Goal: Task Accomplishment & Management: Manage account settings

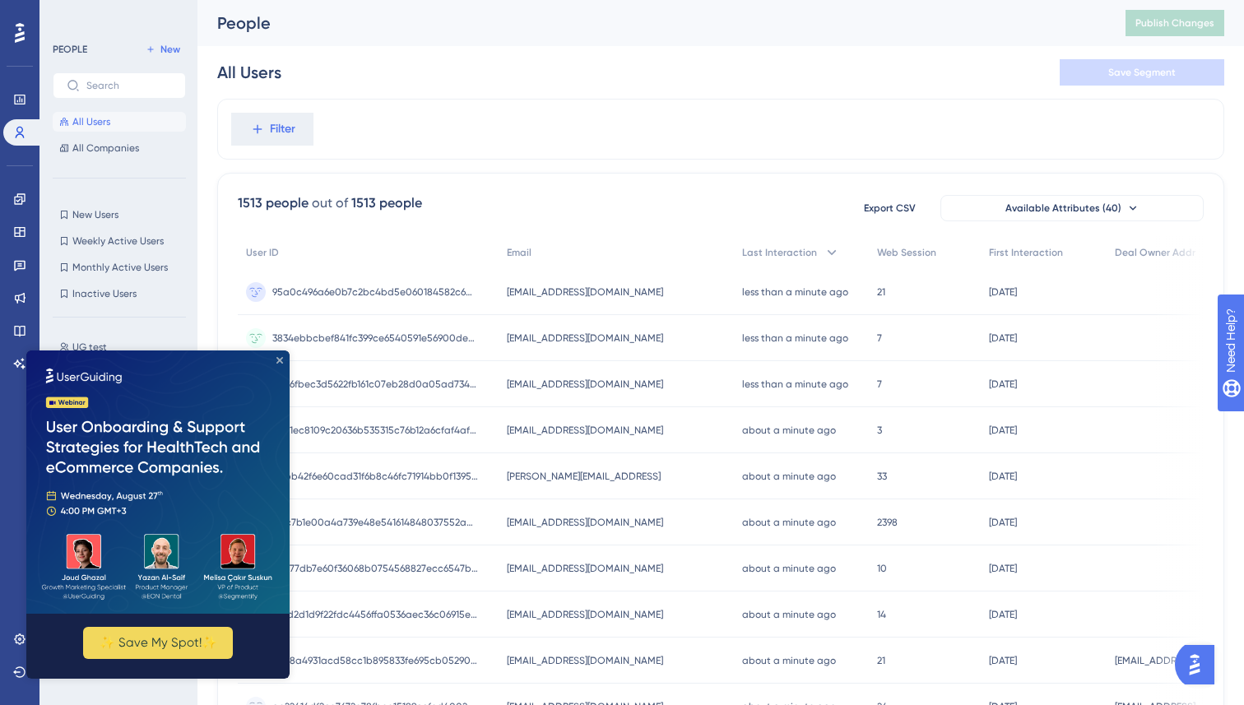
click at [279, 361] on icon "Close Preview" at bounding box center [280, 360] width 7 height 7
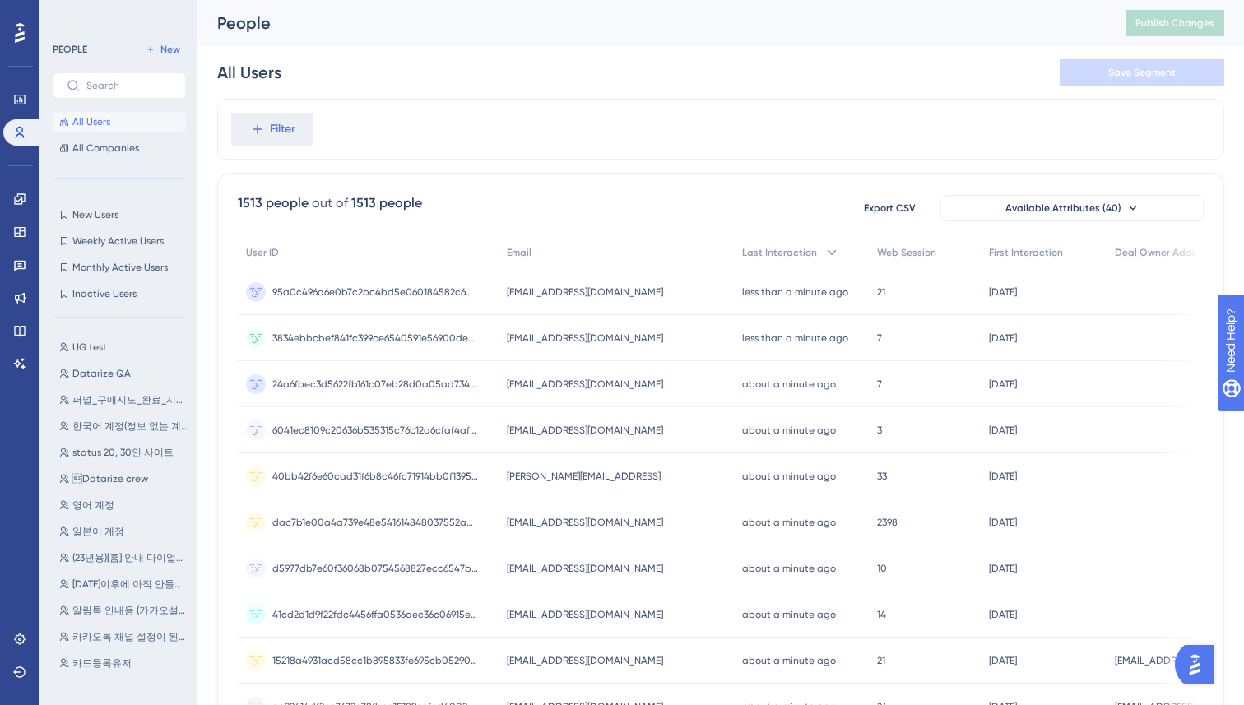
click at [611, 146] on div "Filter" at bounding box center [720, 129] width 1007 height 61
click at [8, 201] on link at bounding box center [19, 199] width 33 height 26
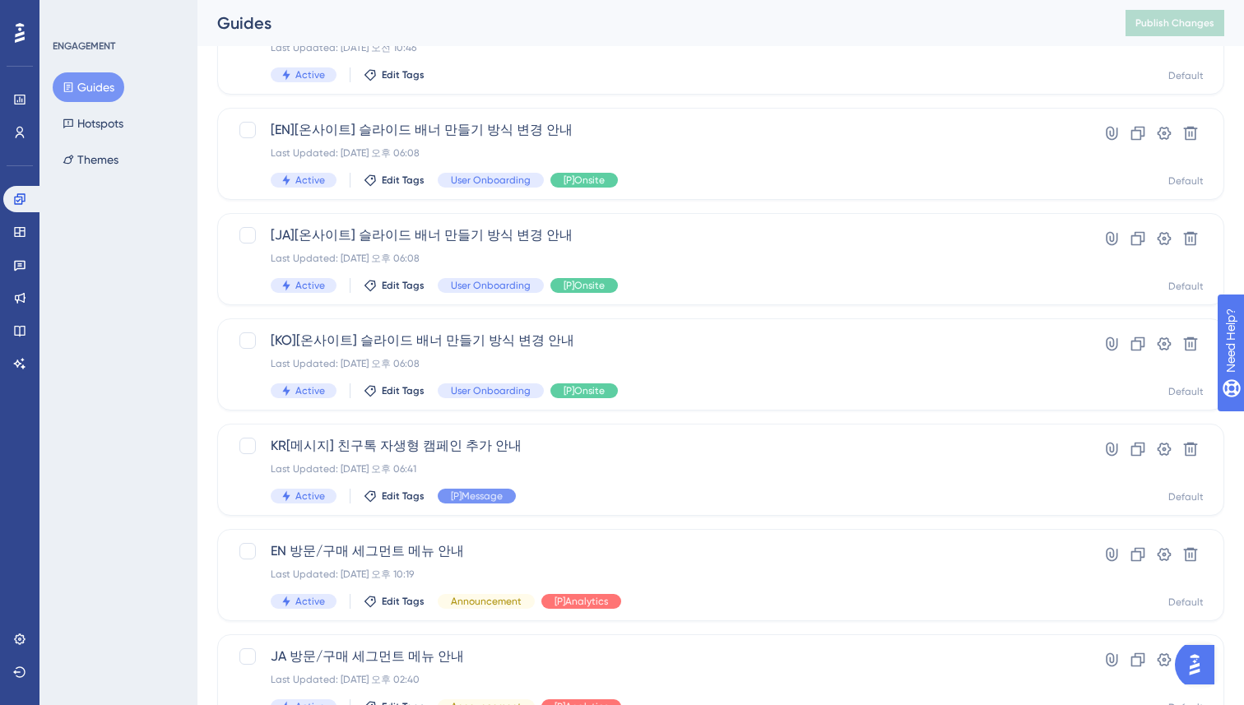
scroll to position [401, 0]
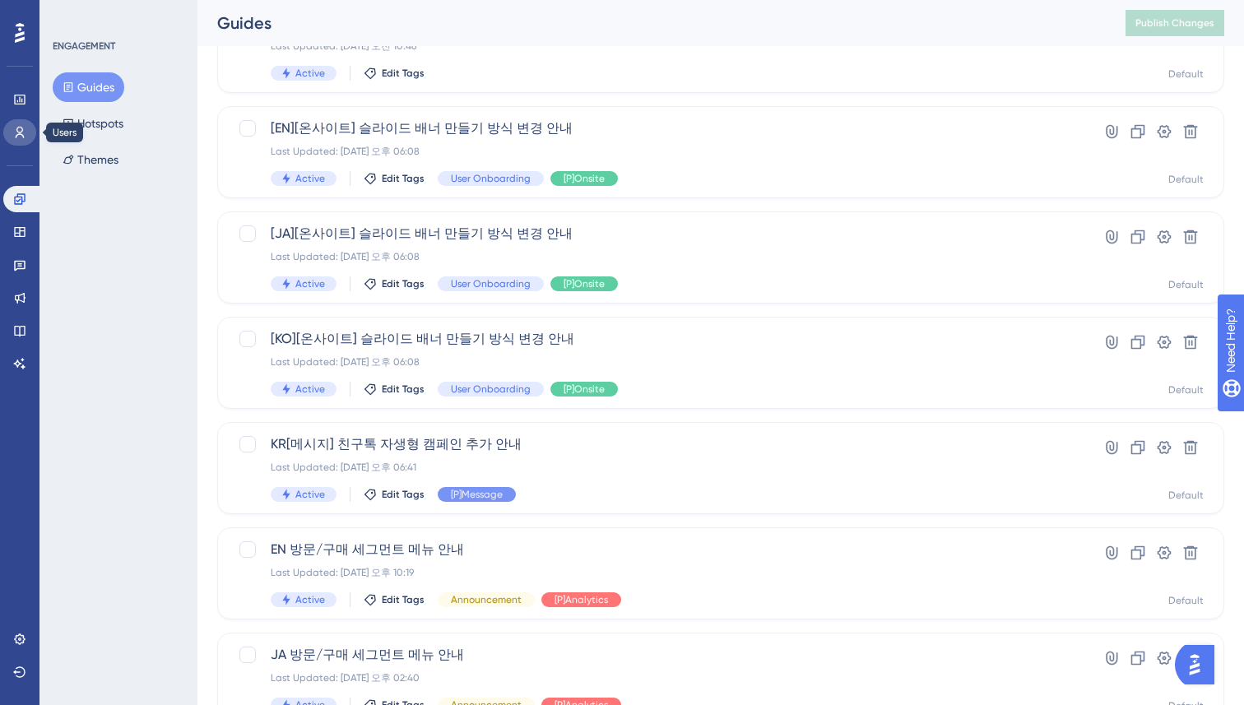
click at [17, 129] on icon at bounding box center [19, 132] width 13 height 13
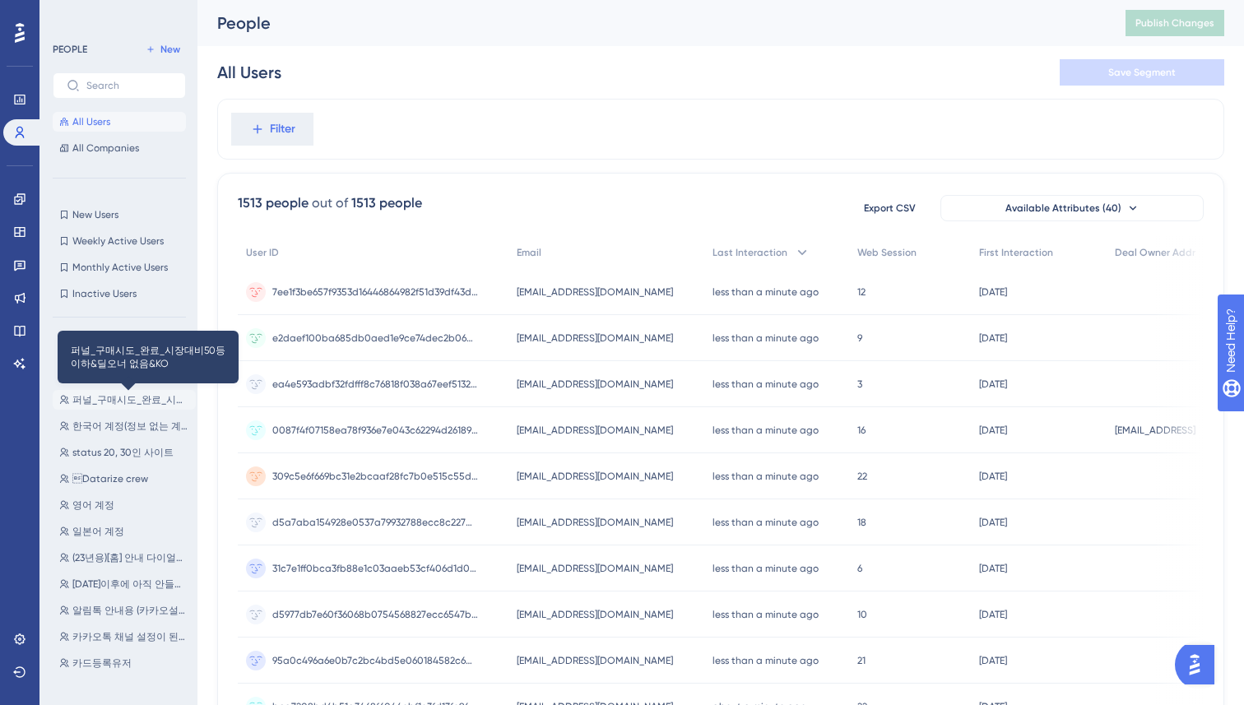
click at [92, 398] on span "퍼널_구매시도_완료_시장대비50등이하&딜오너 없음&KO" at bounding box center [130, 399] width 117 height 13
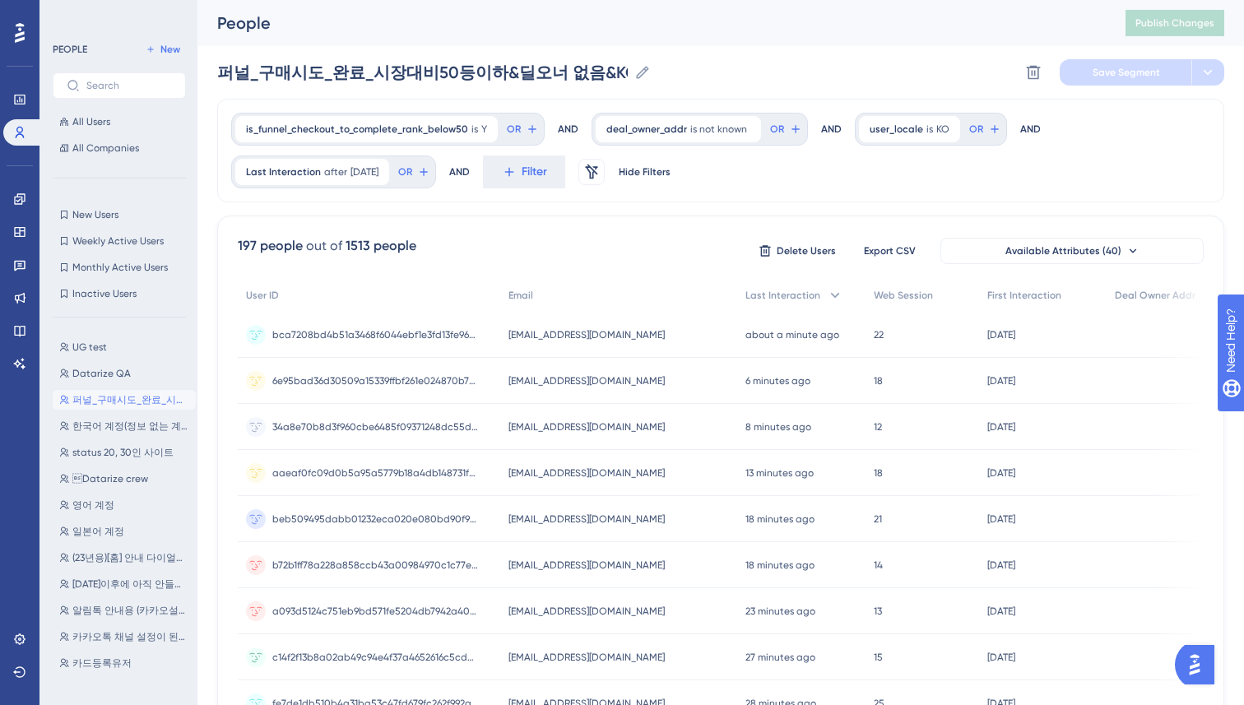
click at [685, 206] on div "is_funnel_checkout_to_complete_rank_below50 is Y Y Remove OR AND deal_owner_add…" at bounding box center [720, 703] width 1007 height 1208
click at [379, 170] on icon at bounding box center [376, 171] width 5 height 5
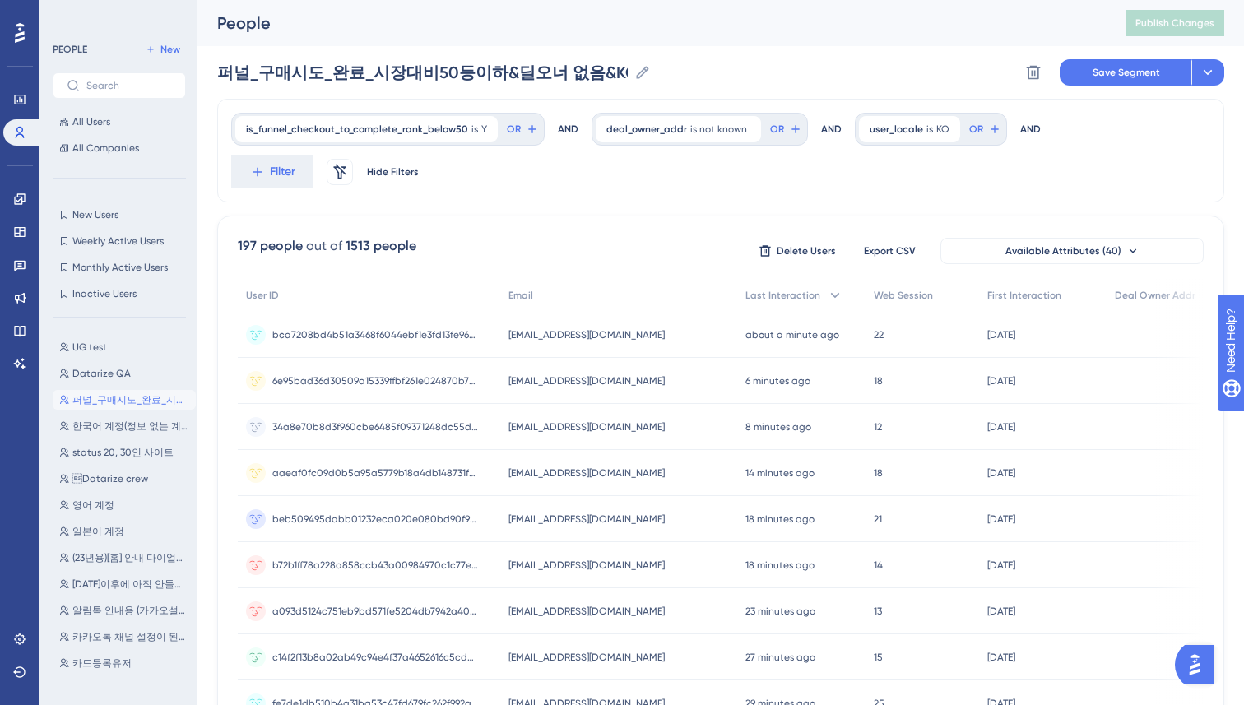
click at [204, 210] on div "Performance Users Engagement Widgets Feedback Product Updates Knowledge Base AI…" at bounding box center [721, 666] width 1047 height 1333
click at [15, 195] on icon at bounding box center [19, 199] width 13 height 13
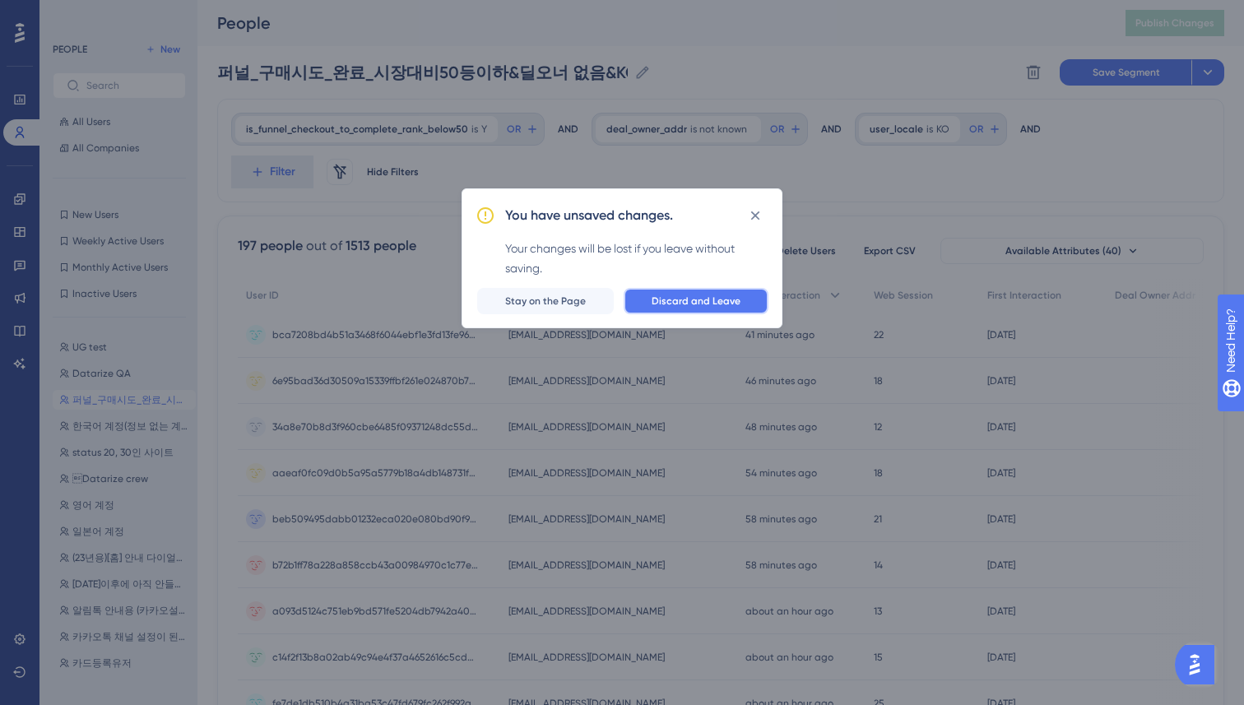
click at [653, 301] on button "Discard and Leave" at bounding box center [696, 301] width 145 height 26
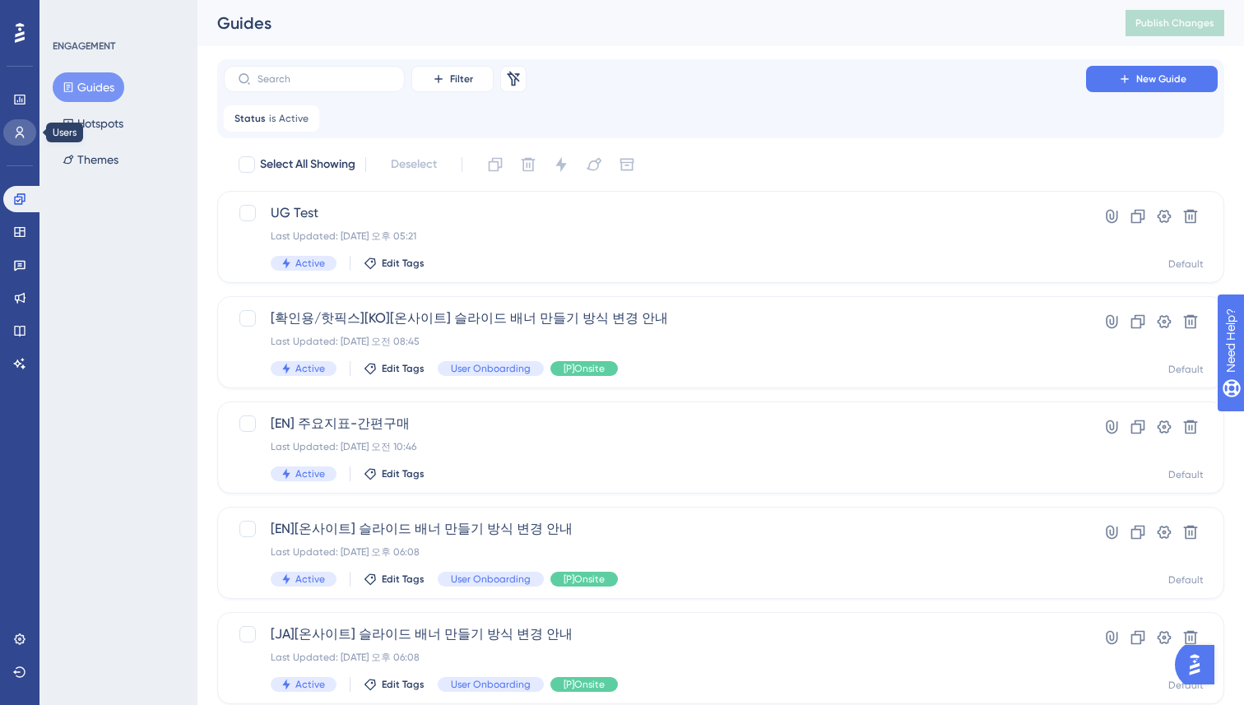
click at [13, 141] on link at bounding box center [19, 132] width 33 height 26
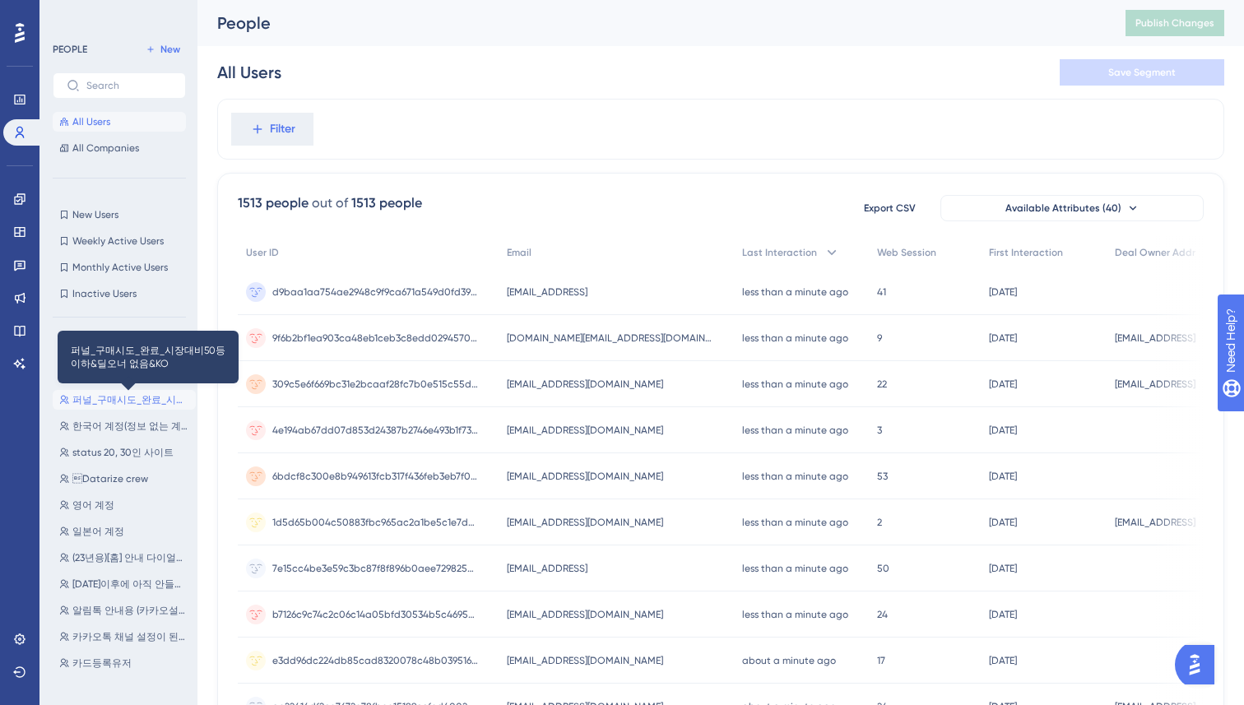
click at [118, 391] on button "퍼널_구매시도_완료_시장대비50등이하&딜오너 없음&KO 퍼널_구매시도_완료_시장대비50등이하&딜오너 없음&KO" at bounding box center [124, 400] width 143 height 20
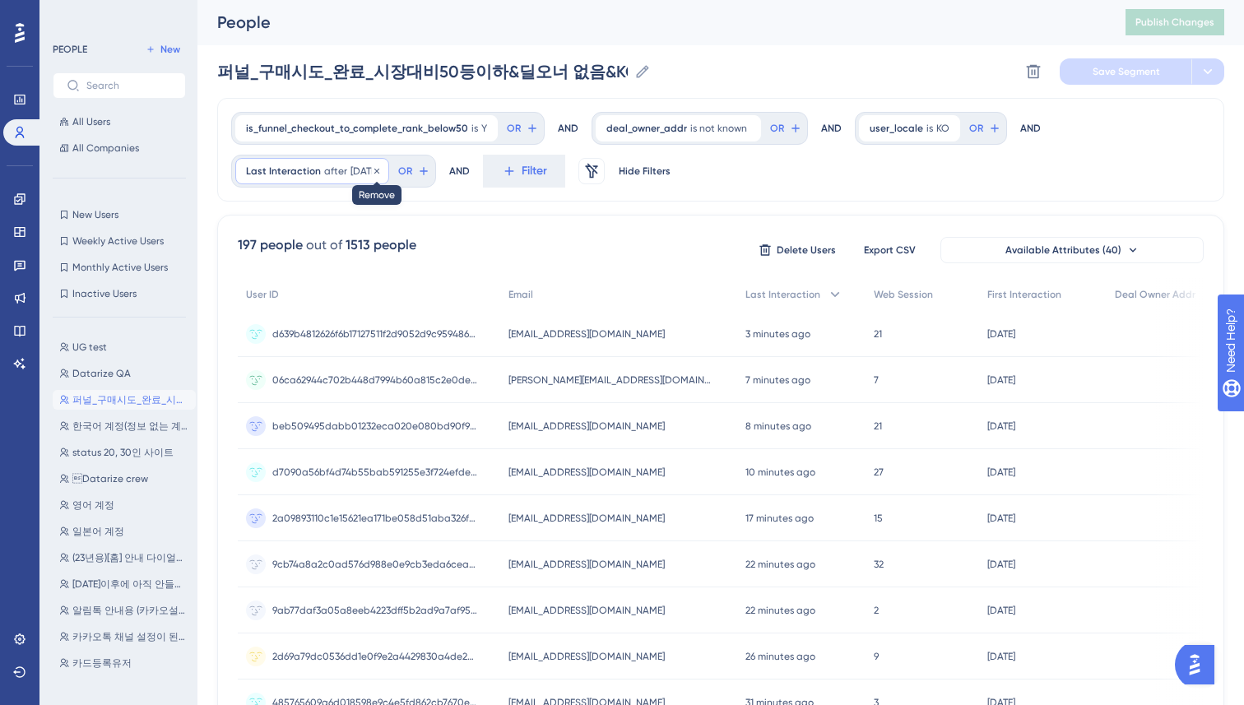
scroll to position [2, 0]
click at [382, 172] on icon at bounding box center [377, 170] width 10 height 10
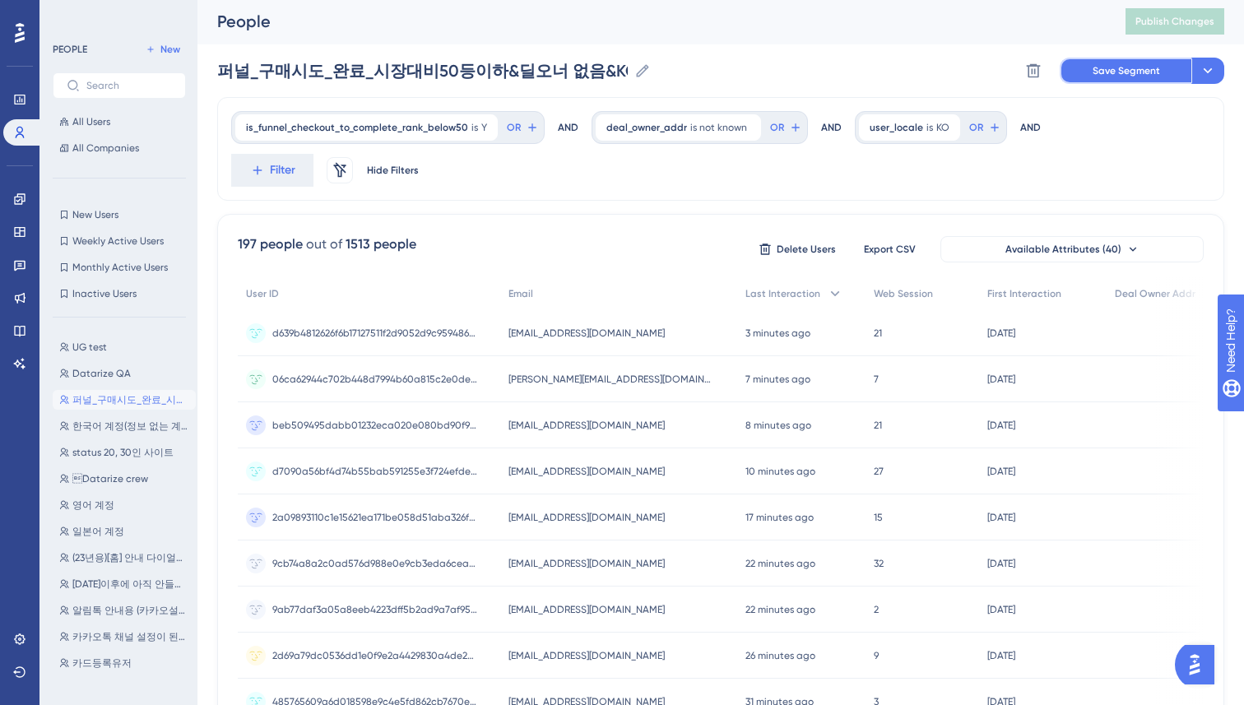
click at [1125, 75] on span "Save Segment" at bounding box center [1126, 70] width 67 height 13
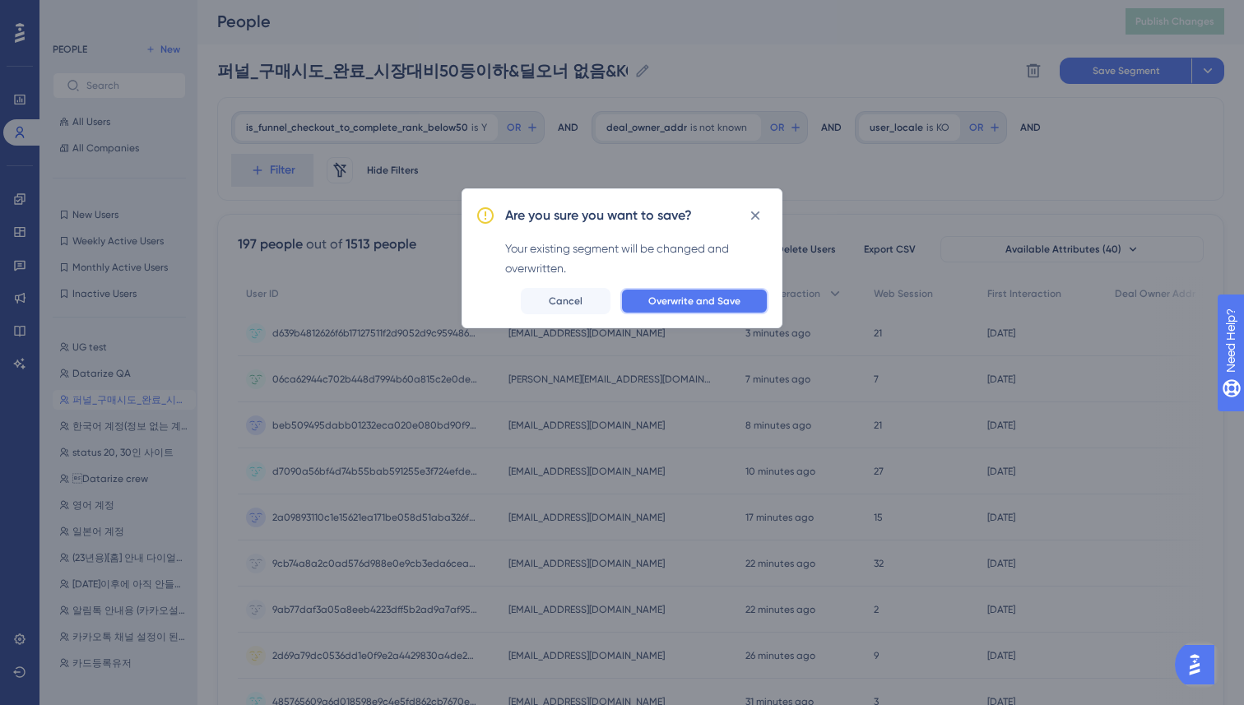
click at [694, 303] on span "Overwrite and Save" at bounding box center [694, 301] width 92 height 13
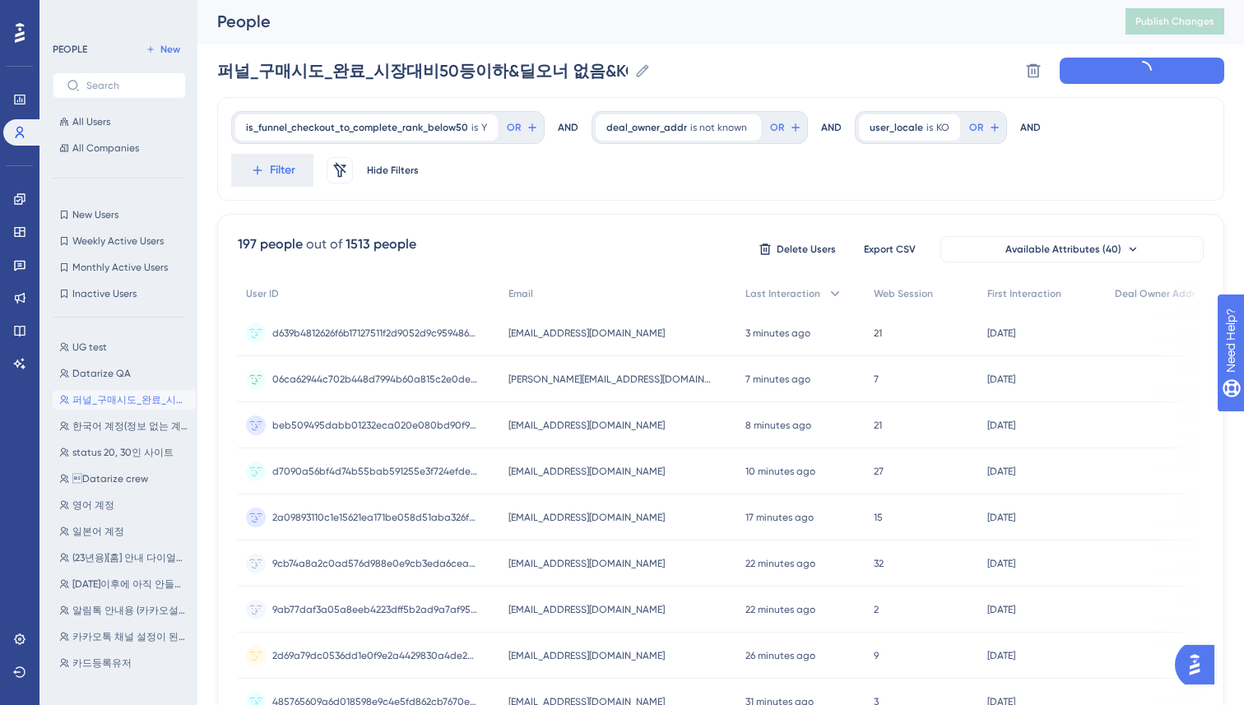
scroll to position [5, 0]
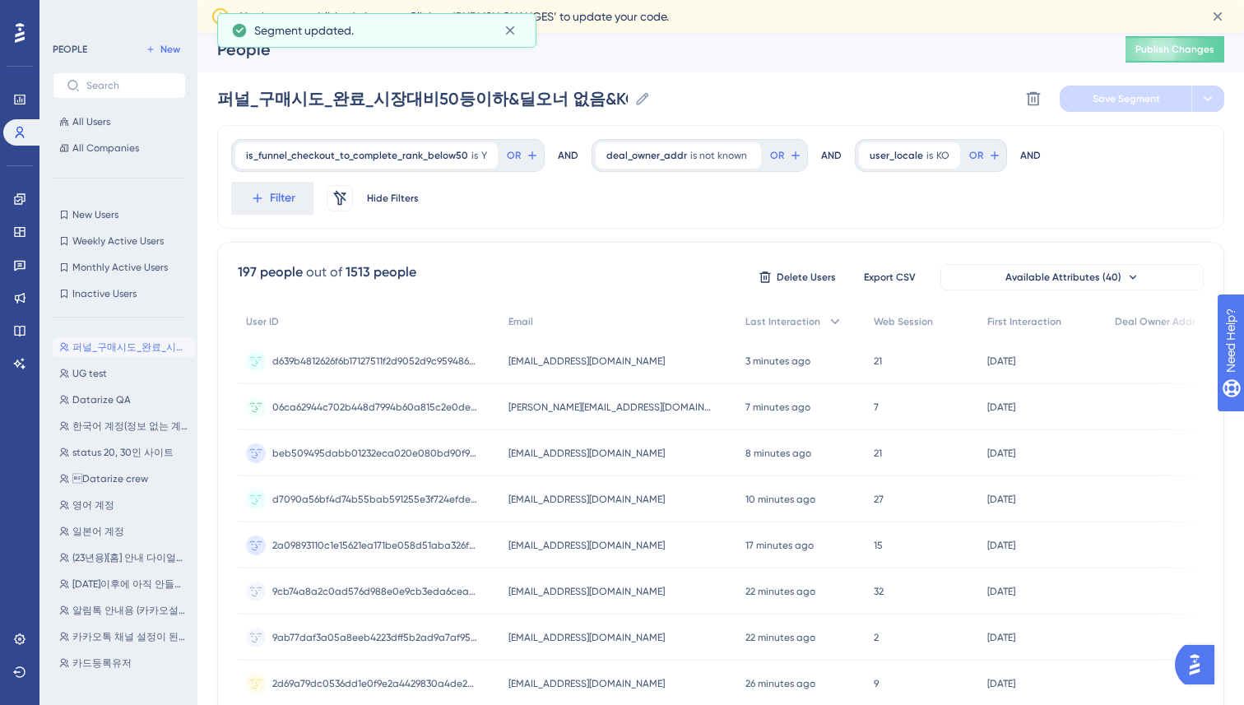
click at [672, 216] on div "is_funnel_checkout_to_complete_rank_below50 is Y Y Remove OR AND deal_owner_add…" at bounding box center [720, 177] width 1007 height 104
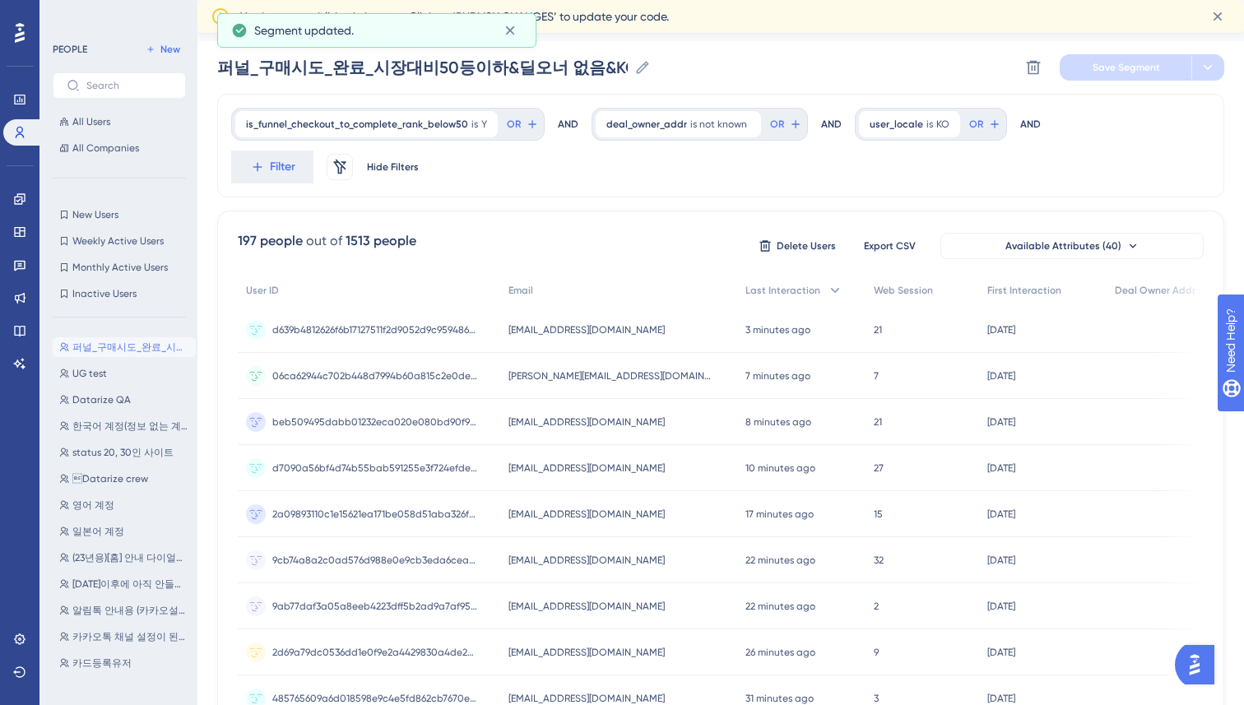
scroll to position [0, 0]
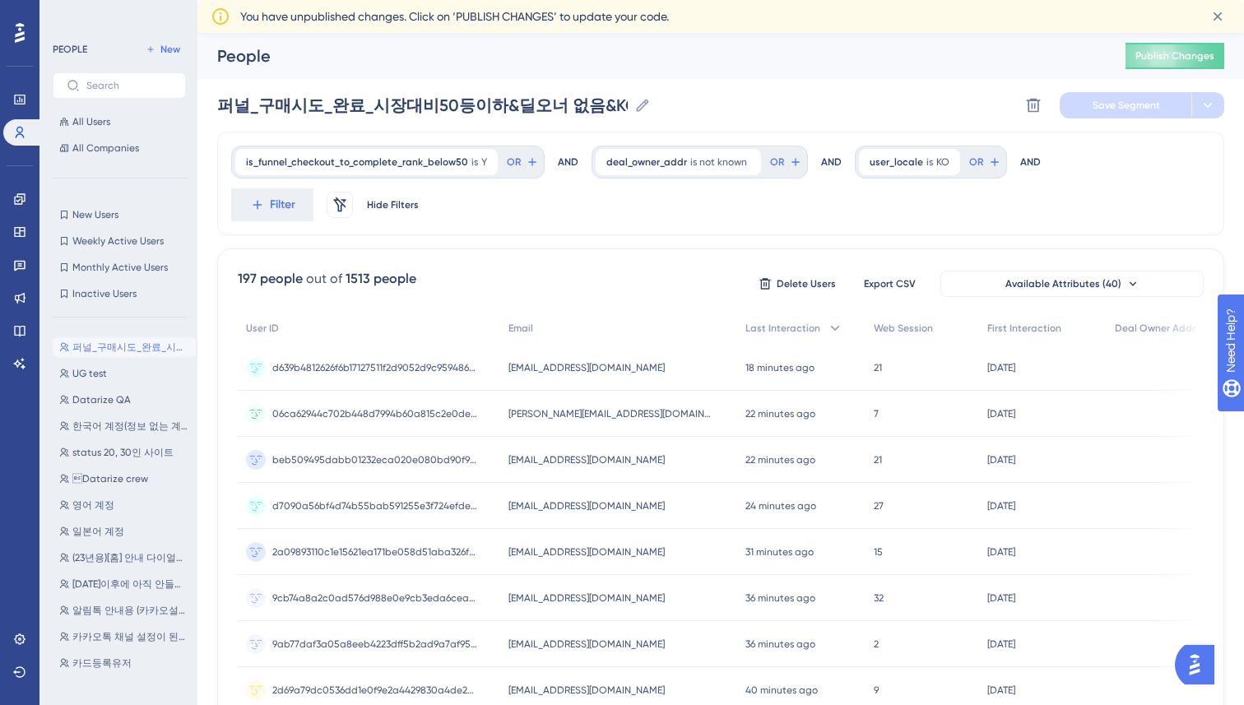
click at [610, 235] on div "is_funnel_checkout_to_complete_rank_below50 is Y Y Remove OR AND deal_owner_add…" at bounding box center [720, 184] width 1007 height 104
click at [20, 200] on icon at bounding box center [19, 198] width 11 height 11
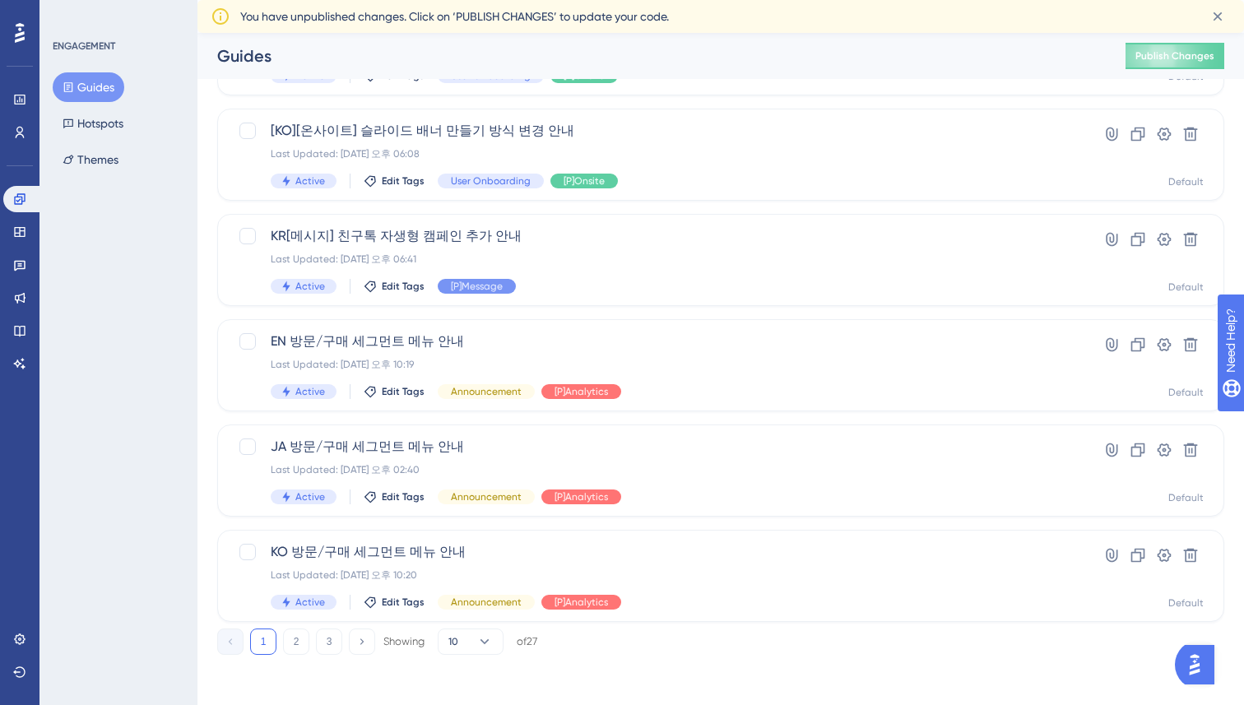
scroll to position [611, 0]
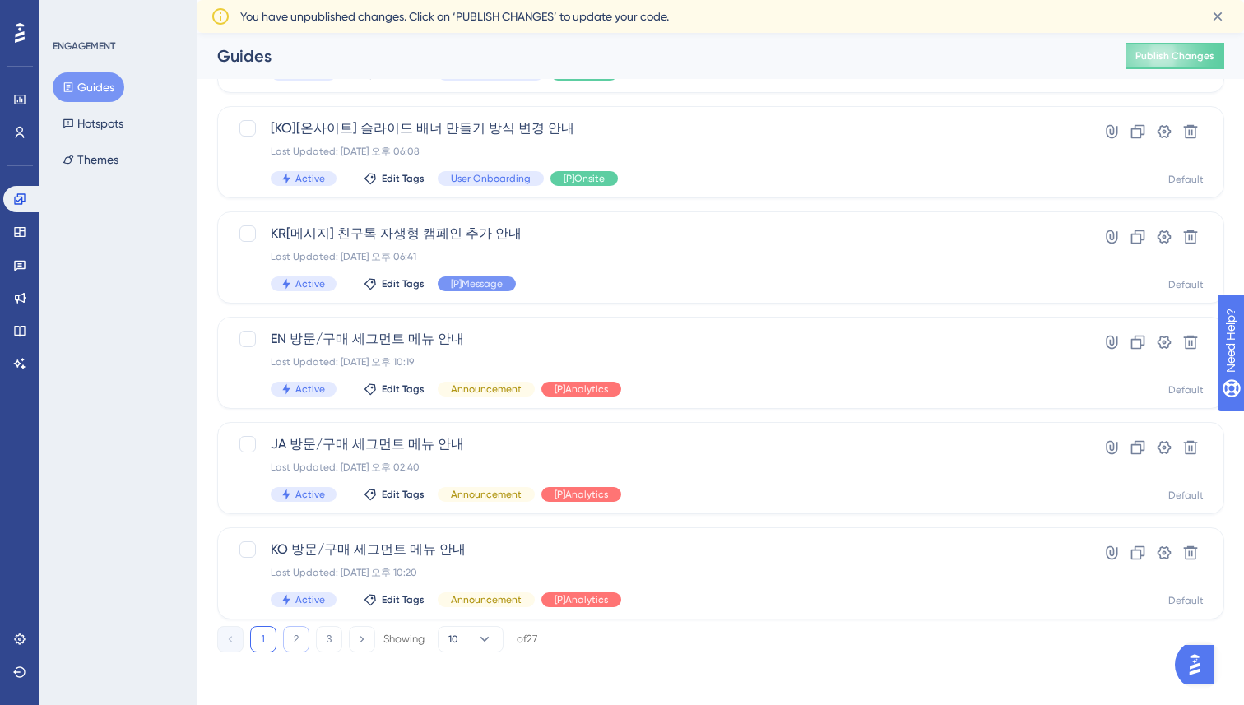
click at [295, 644] on button "2" at bounding box center [296, 639] width 26 height 26
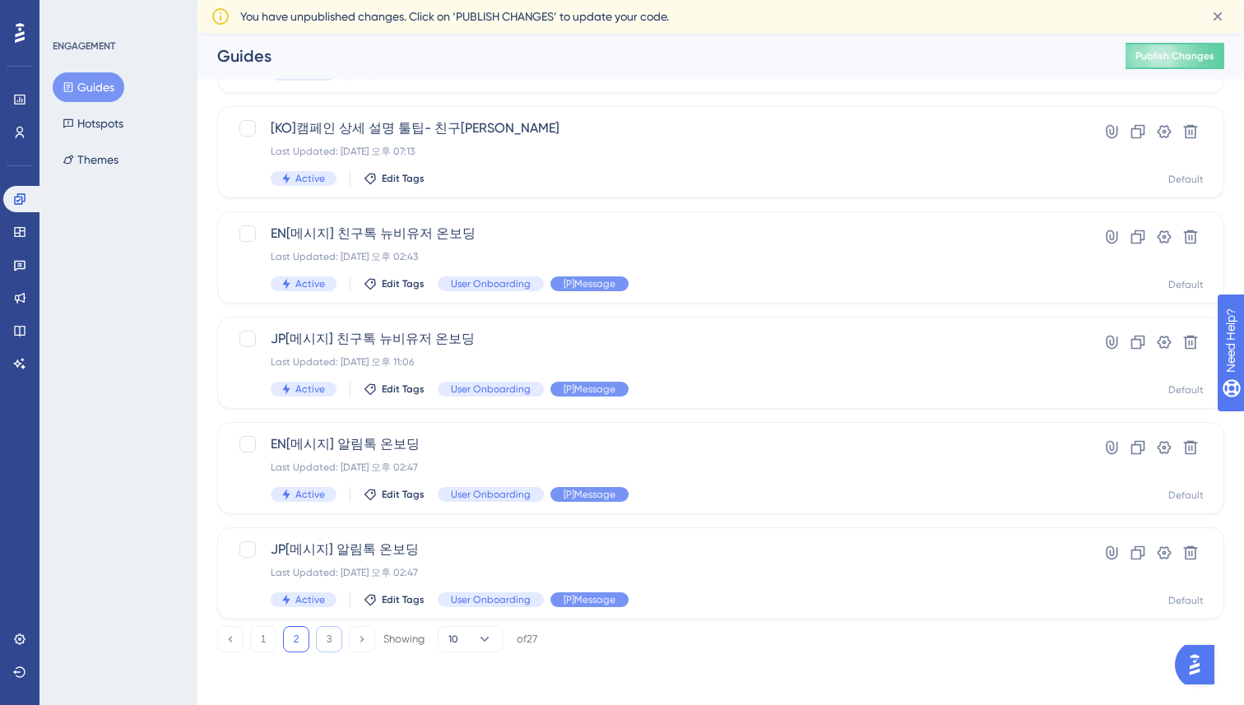
click at [339, 630] on button "3" at bounding box center [329, 639] width 26 height 26
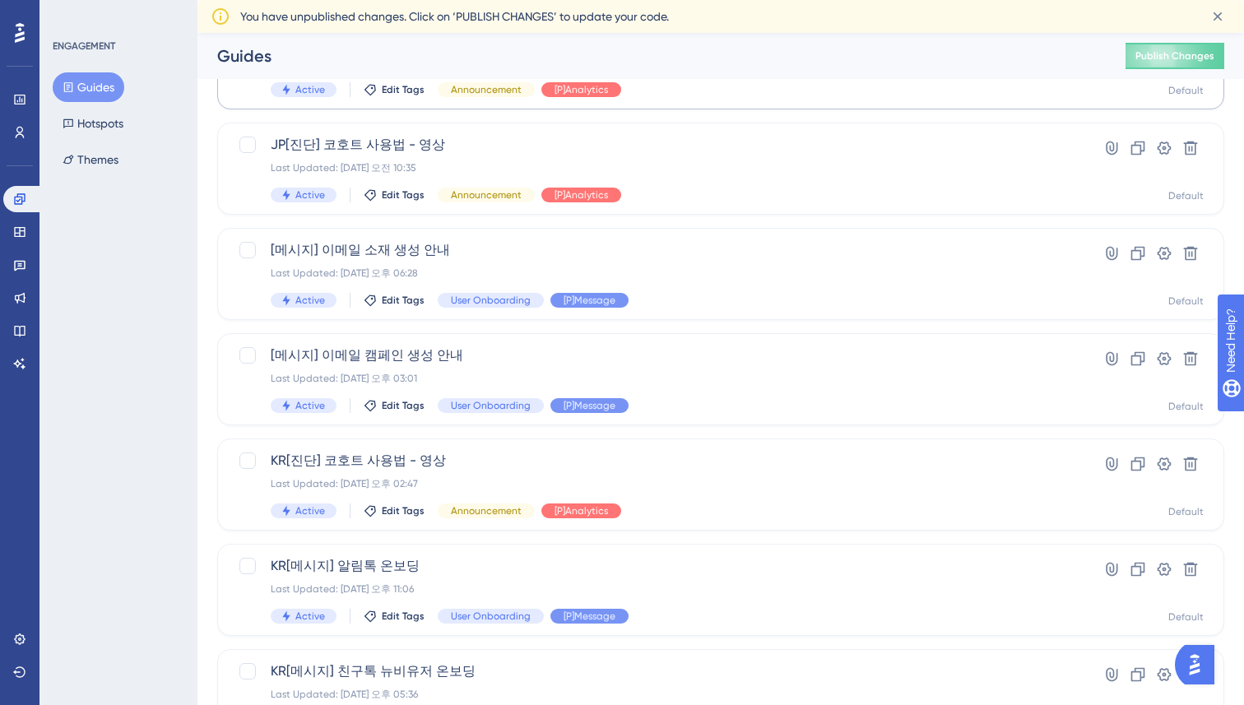
scroll to position [295, 0]
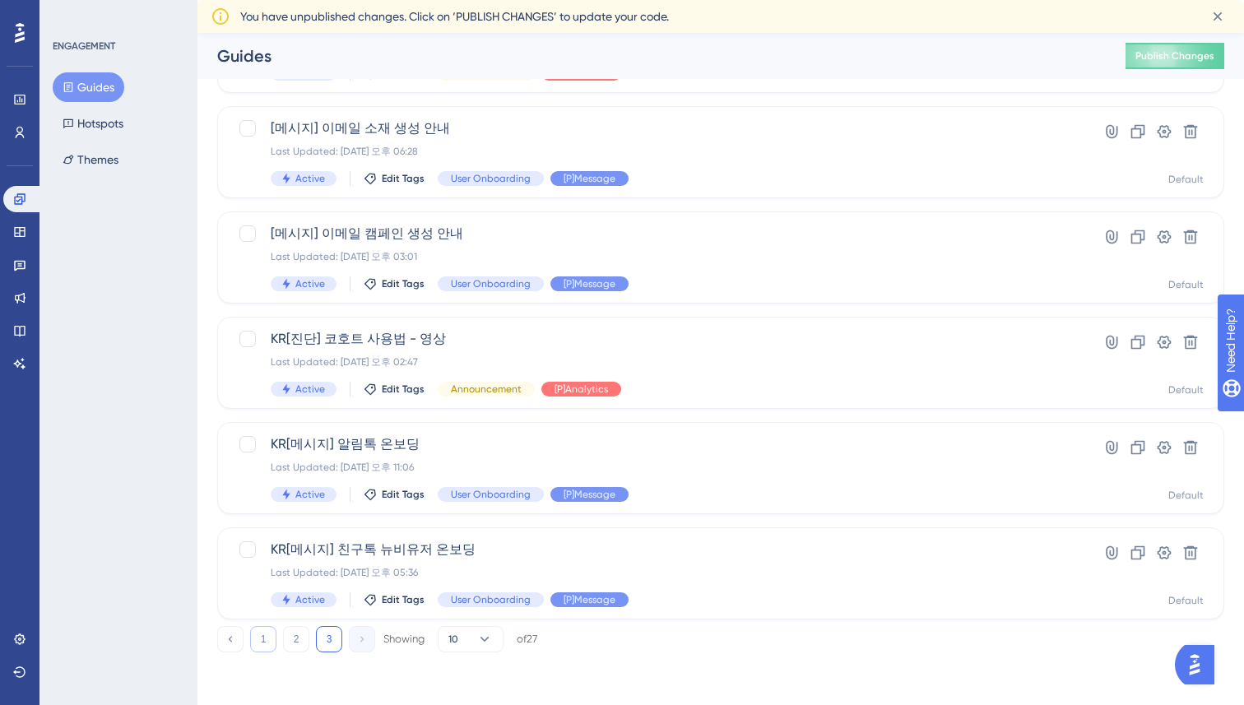
click at [267, 638] on button "1" at bounding box center [263, 639] width 26 height 26
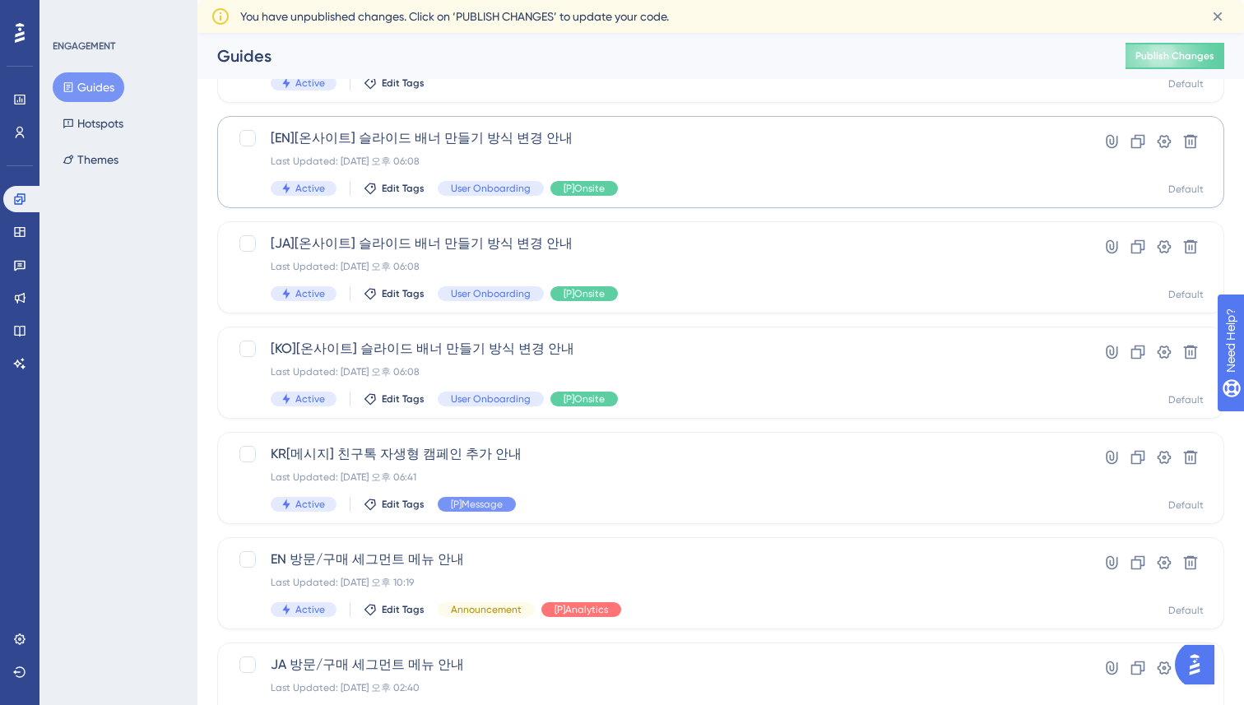
scroll to position [611, 0]
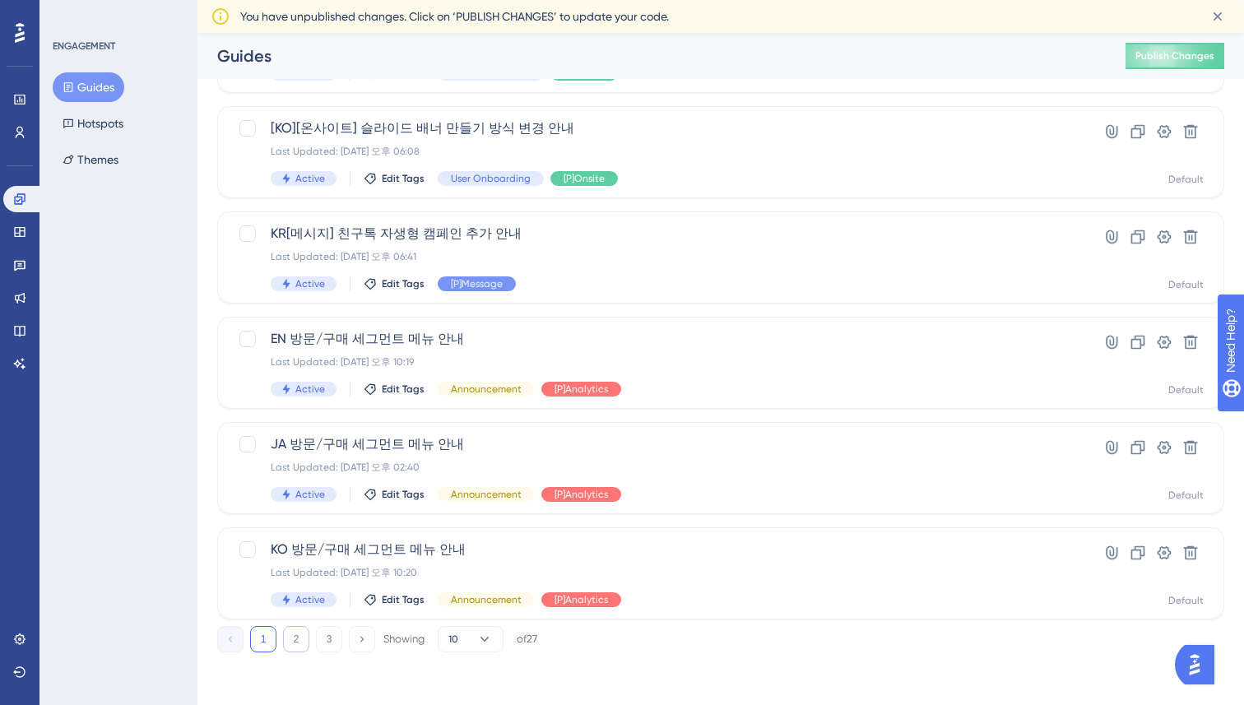
click at [286, 632] on button "2" at bounding box center [296, 639] width 26 height 26
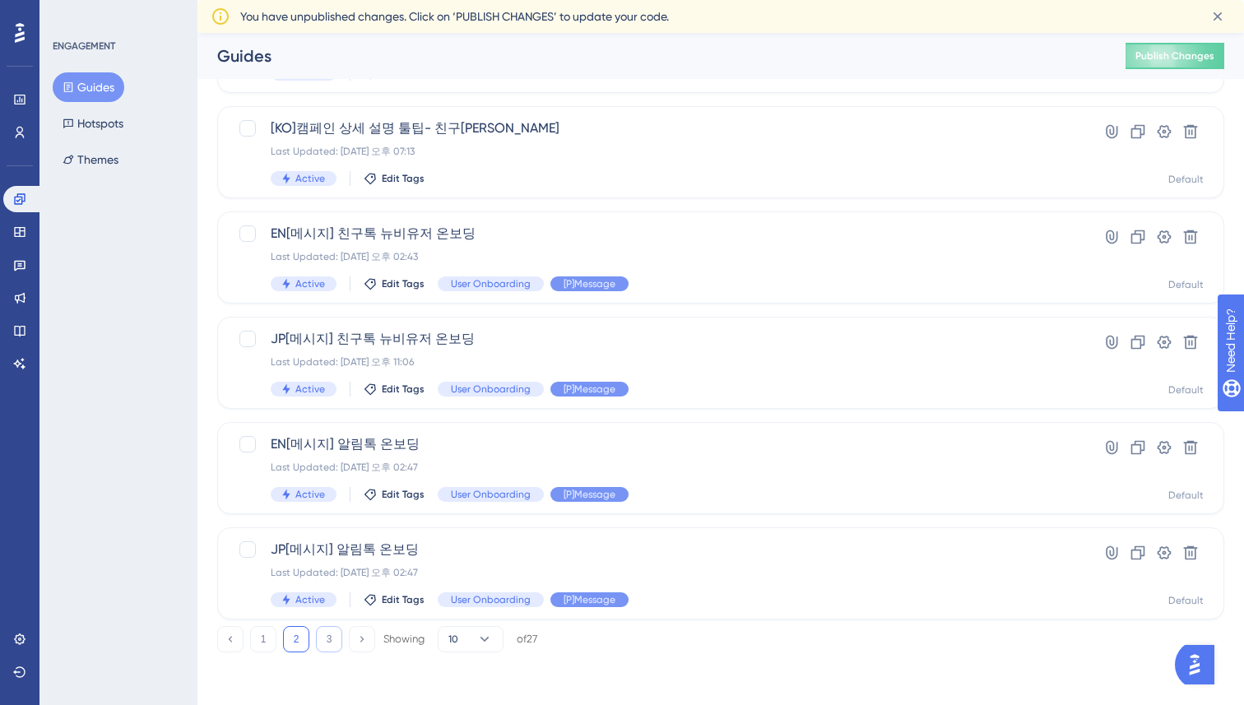
click at [328, 641] on button "3" at bounding box center [329, 639] width 26 height 26
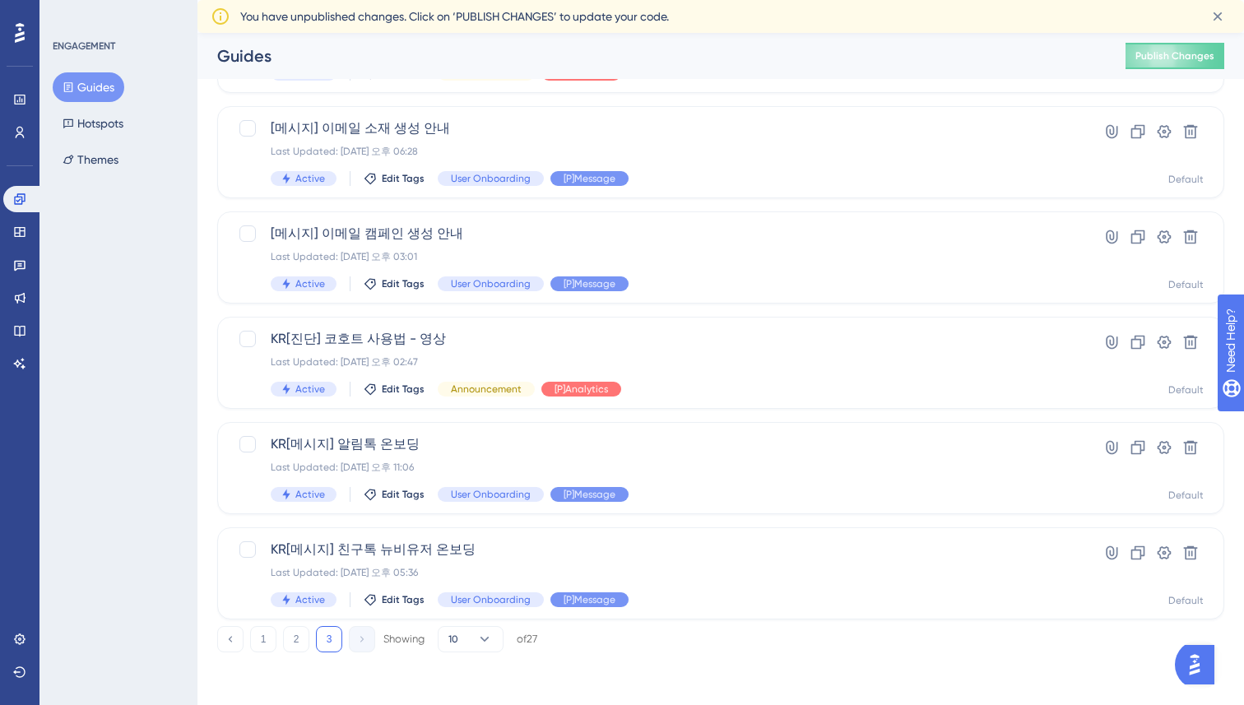
scroll to position [0, 0]
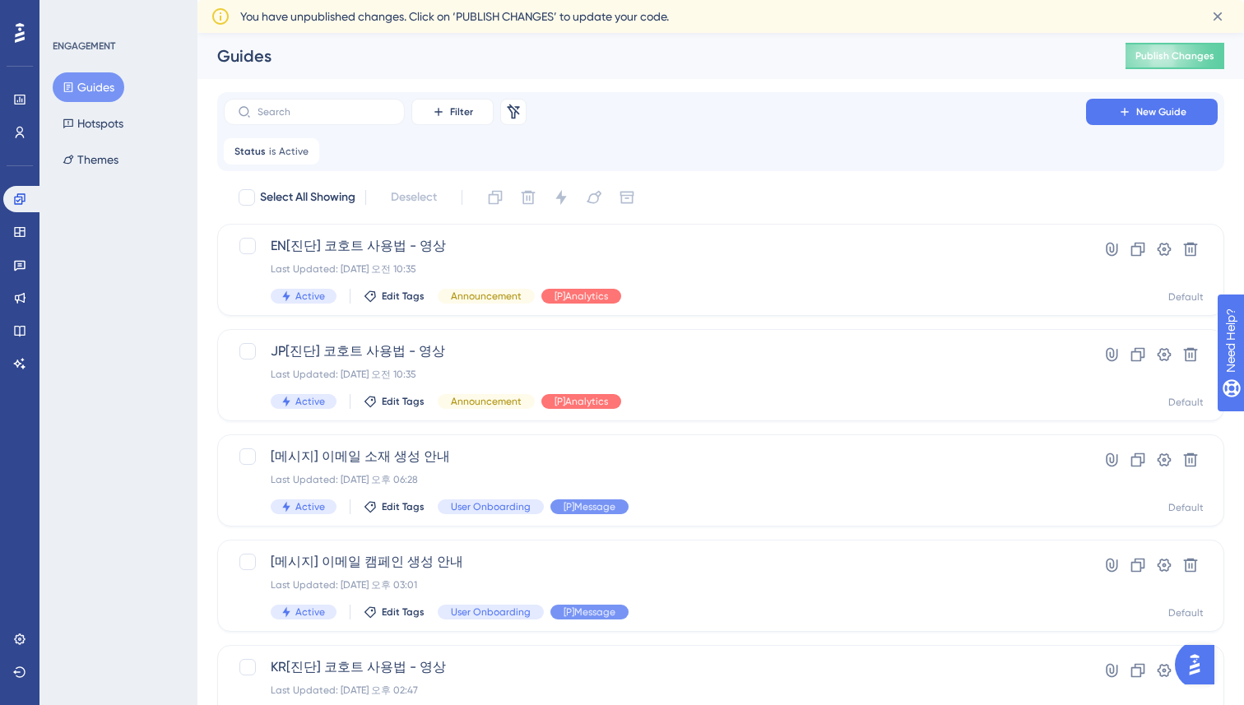
click at [89, 81] on button "Guides" at bounding box center [89, 87] width 72 height 30
click at [95, 129] on button "Hotspots" at bounding box center [93, 124] width 81 height 30
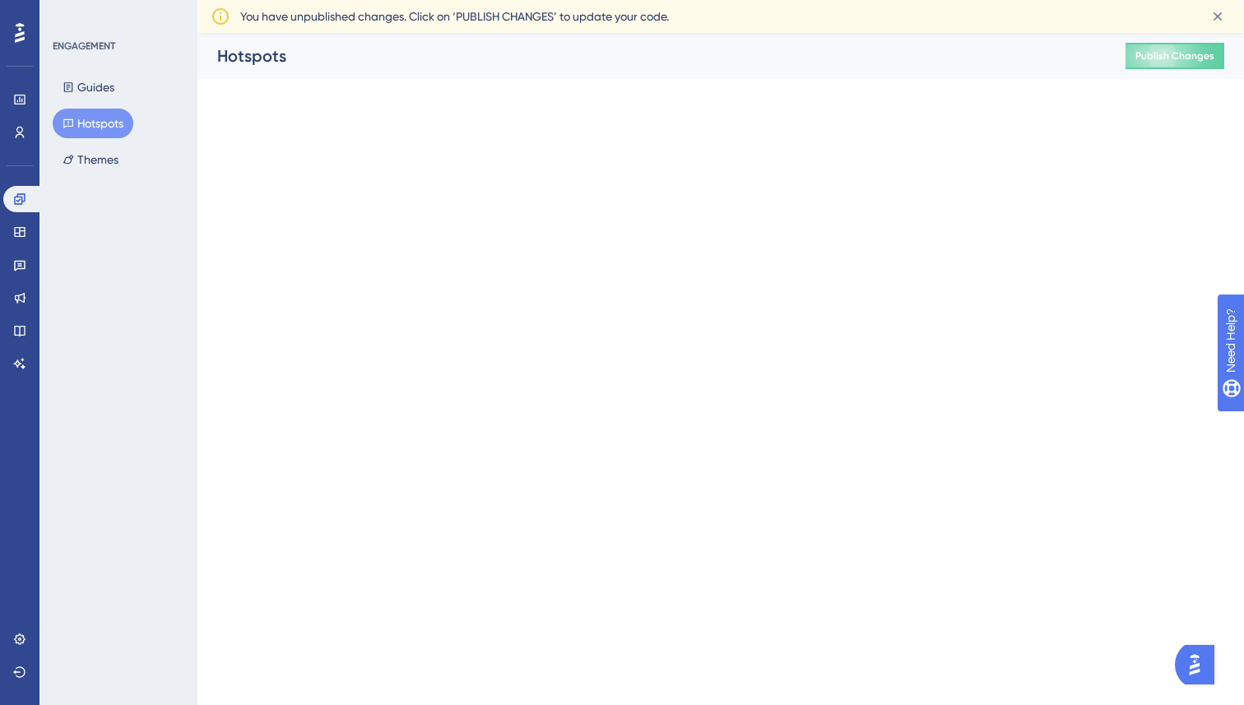
click at [101, 70] on div "ENGAGEMENT Guides Hotspots Themes" at bounding box center [119, 107] width 133 height 135
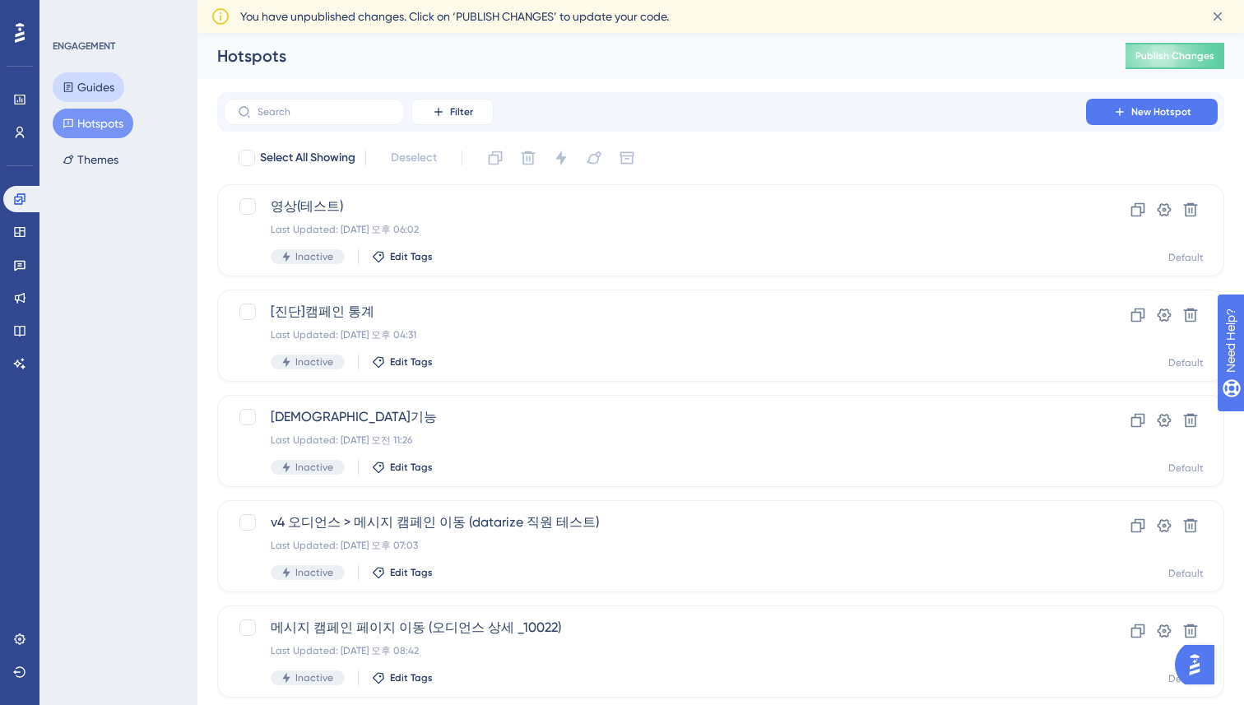
click at [90, 87] on button "Guides" at bounding box center [89, 87] width 72 height 30
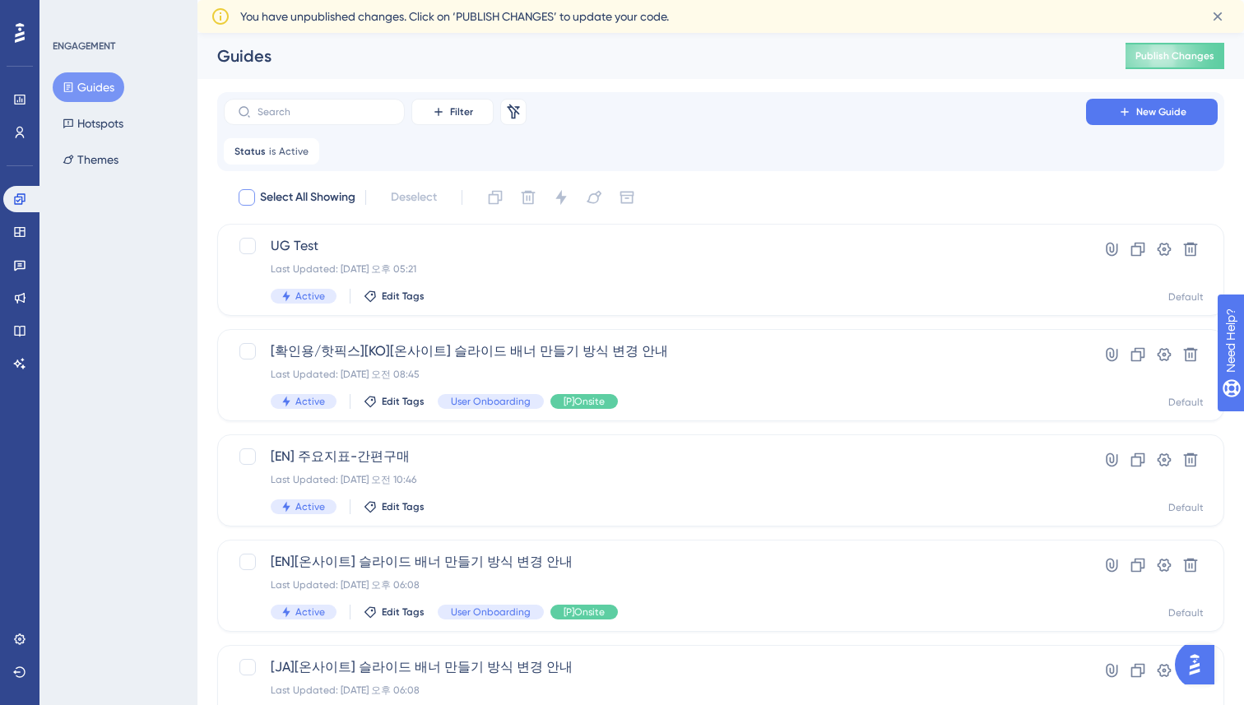
click at [304, 148] on icon at bounding box center [306, 150] width 5 height 5
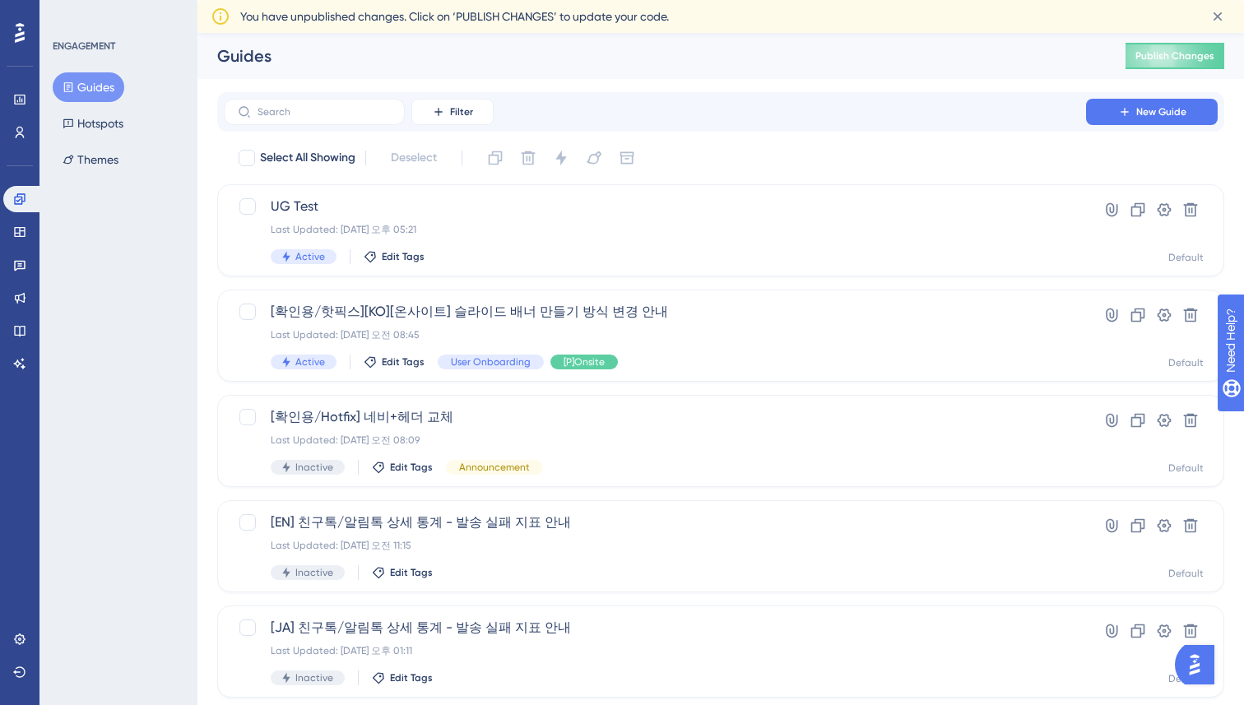
click at [697, 129] on div "Filter New Guide" at bounding box center [720, 112] width 1007 height 40
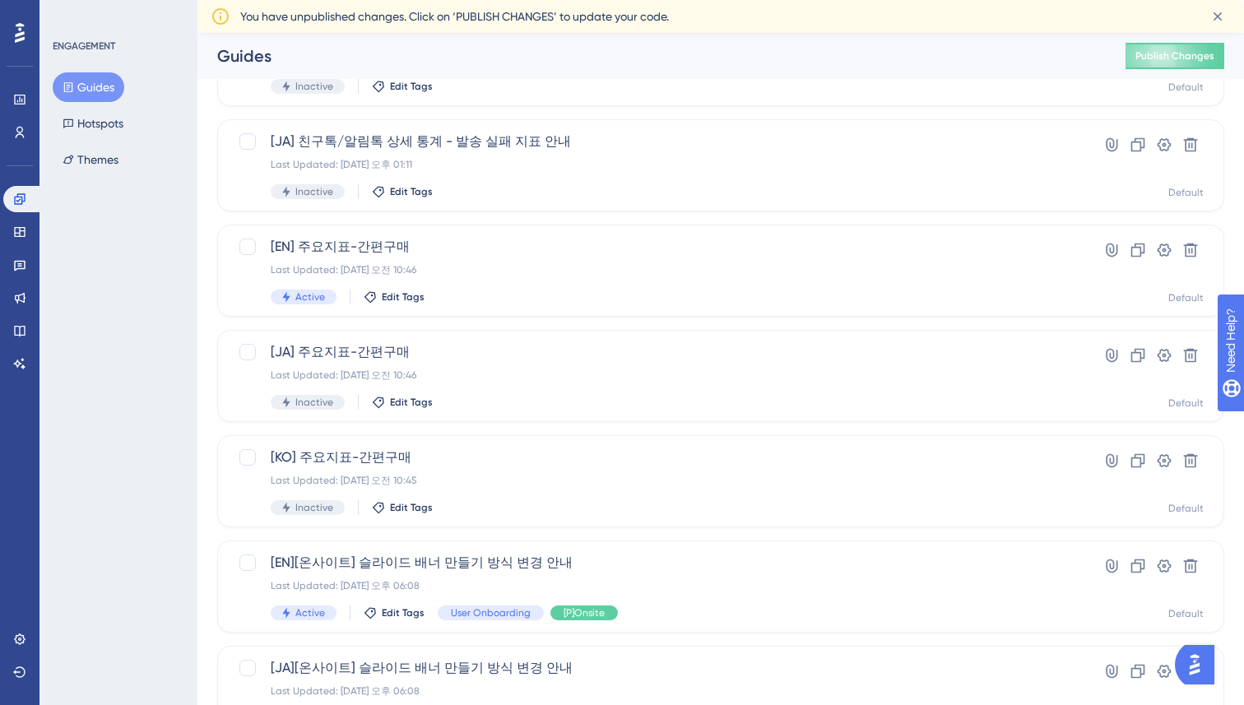
scroll to position [572, 0]
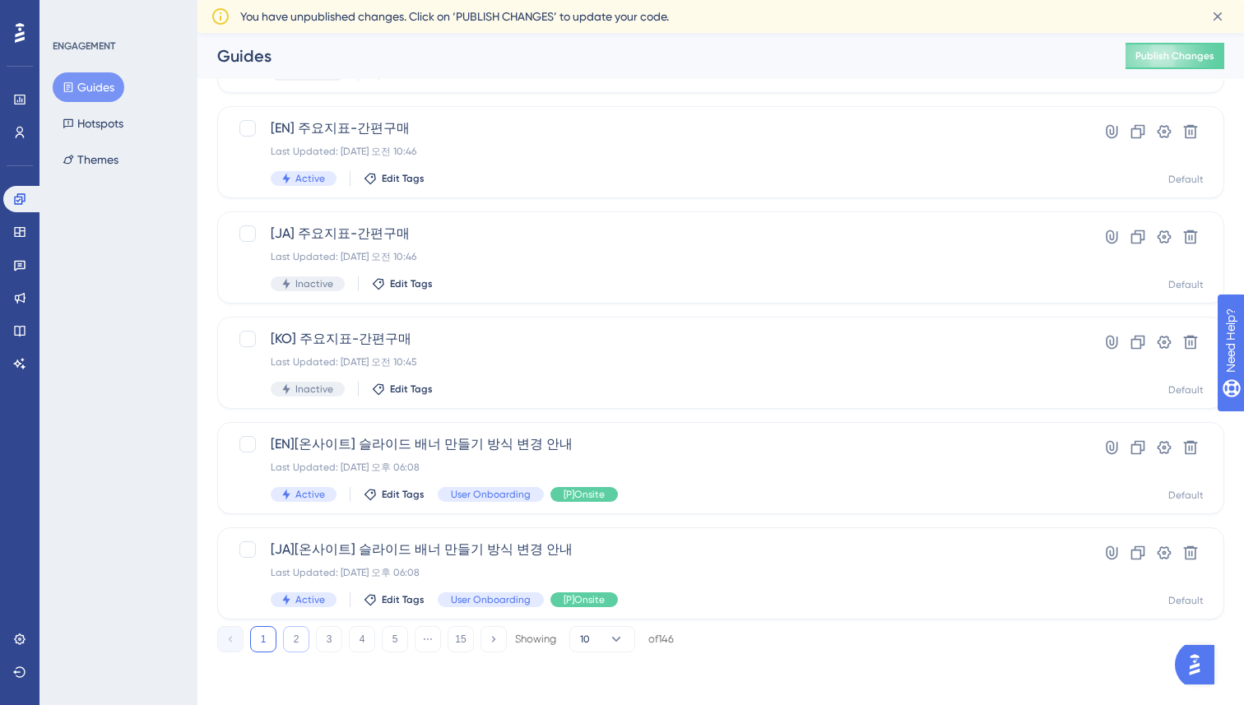
click at [301, 644] on button "2" at bounding box center [296, 639] width 26 height 26
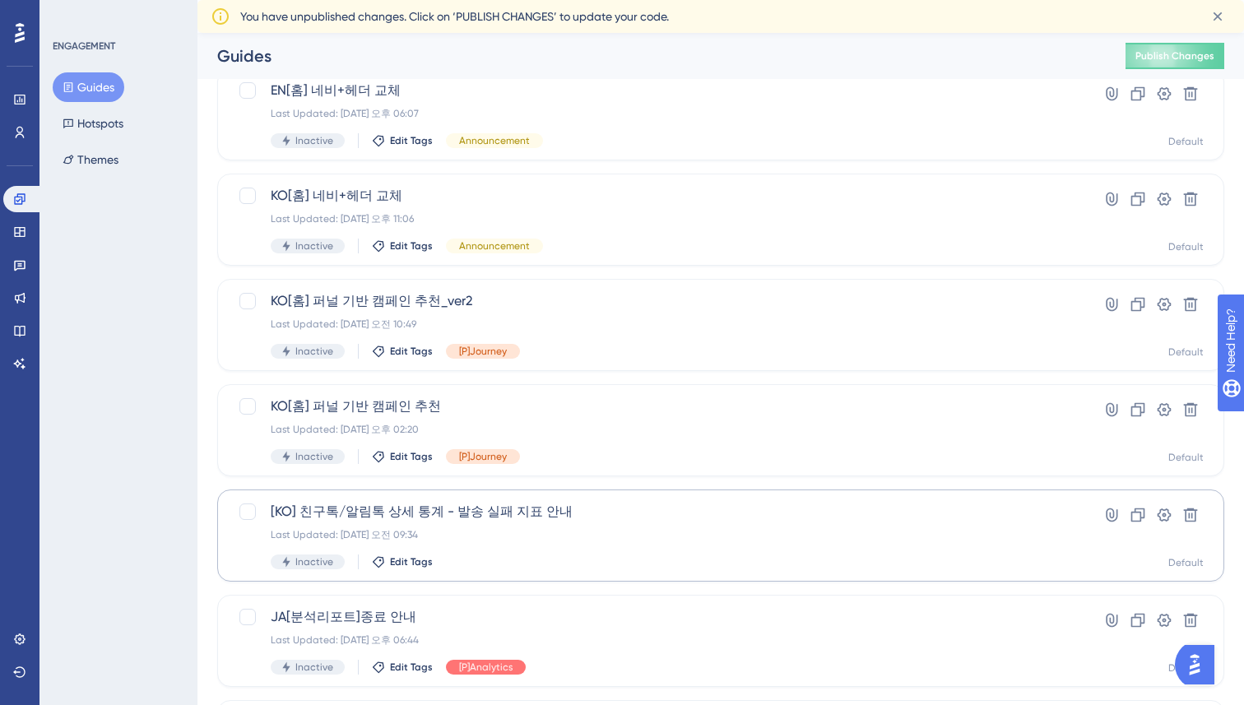
scroll to position [295, 0]
click at [1163, 304] on icon at bounding box center [1165, 303] width 14 height 13
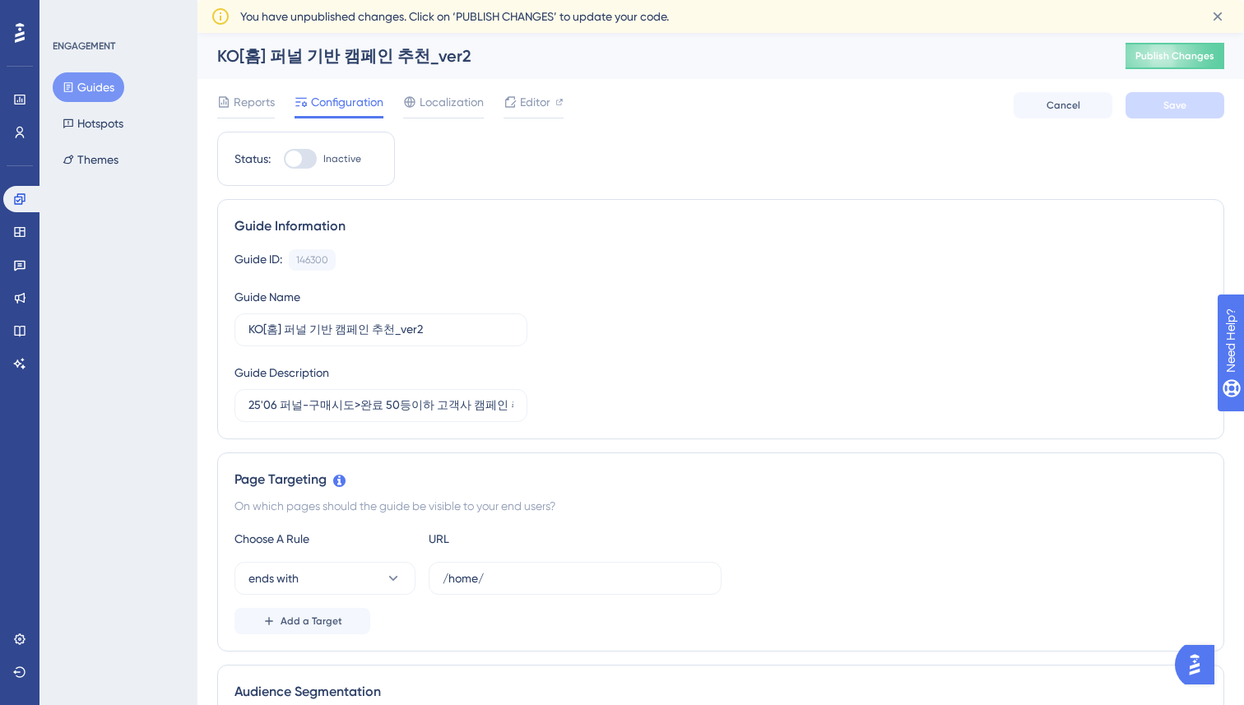
click at [439, 59] on div "KO[홈] 퍼널 기반 캠페인 추천_ver2" at bounding box center [650, 55] width 867 height 23
drag, startPoint x: 255, startPoint y: 58, endPoint x: 500, endPoint y: 58, distance: 244.4
click at [455, 56] on div "KO[홈] 퍼널 기반 캠페인 추천_ver2" at bounding box center [650, 55] width 867 height 23
click at [500, 58] on div "KO[홈] 퍼널 기반 캠페인 추천_ver2" at bounding box center [650, 55] width 867 height 23
click at [426, 56] on div "KO[홈] 퍼널 기반 캠페인 추천_ver2" at bounding box center [650, 55] width 867 height 23
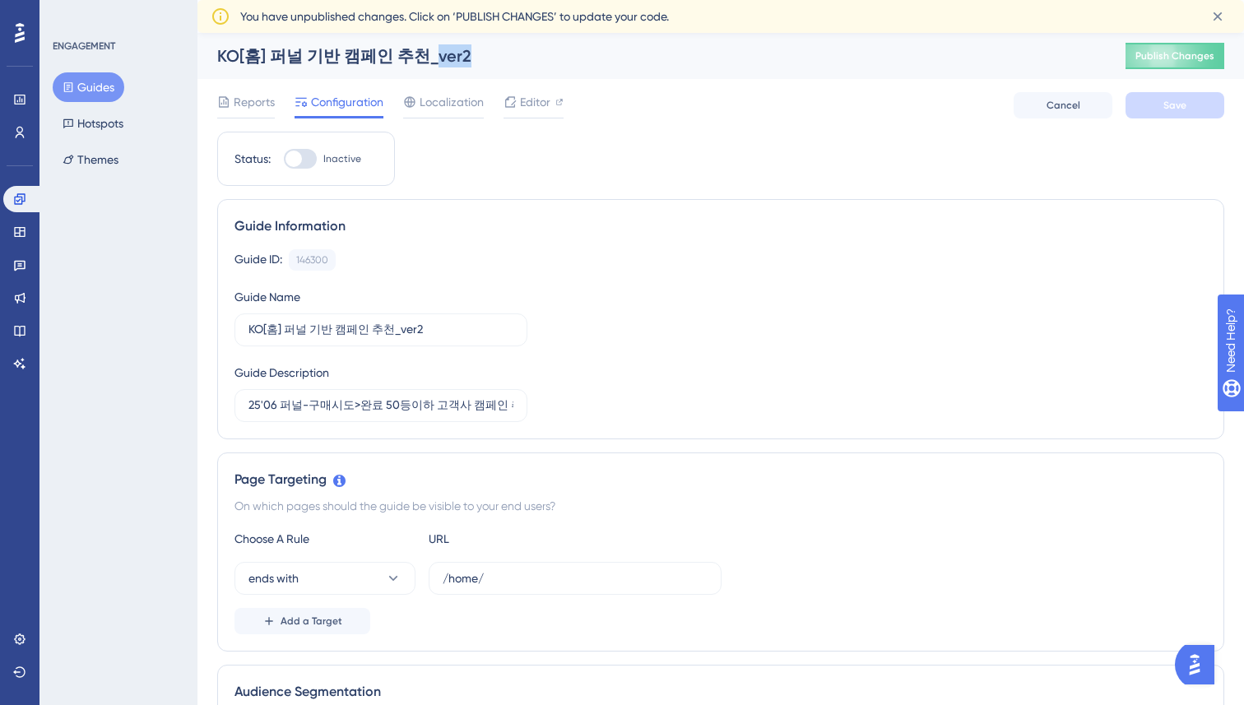
drag, startPoint x: 419, startPoint y: 58, endPoint x: 467, endPoint y: 58, distance: 48.6
click at [467, 58] on div "KO[홈] 퍼널 기반 캠페인 추천_ver2" at bounding box center [650, 55] width 867 height 23
click at [581, 52] on div "KO[홈] 퍼널 기반 캠페인 추천_ver2" at bounding box center [650, 55] width 867 height 23
click at [438, 329] on input "KO[홈] 퍼널 기반 캠페인 추천_ver2" at bounding box center [381, 330] width 265 height 18
type input "KO[홈] 퍼널 기반 캠페인 추천_ver1.2"
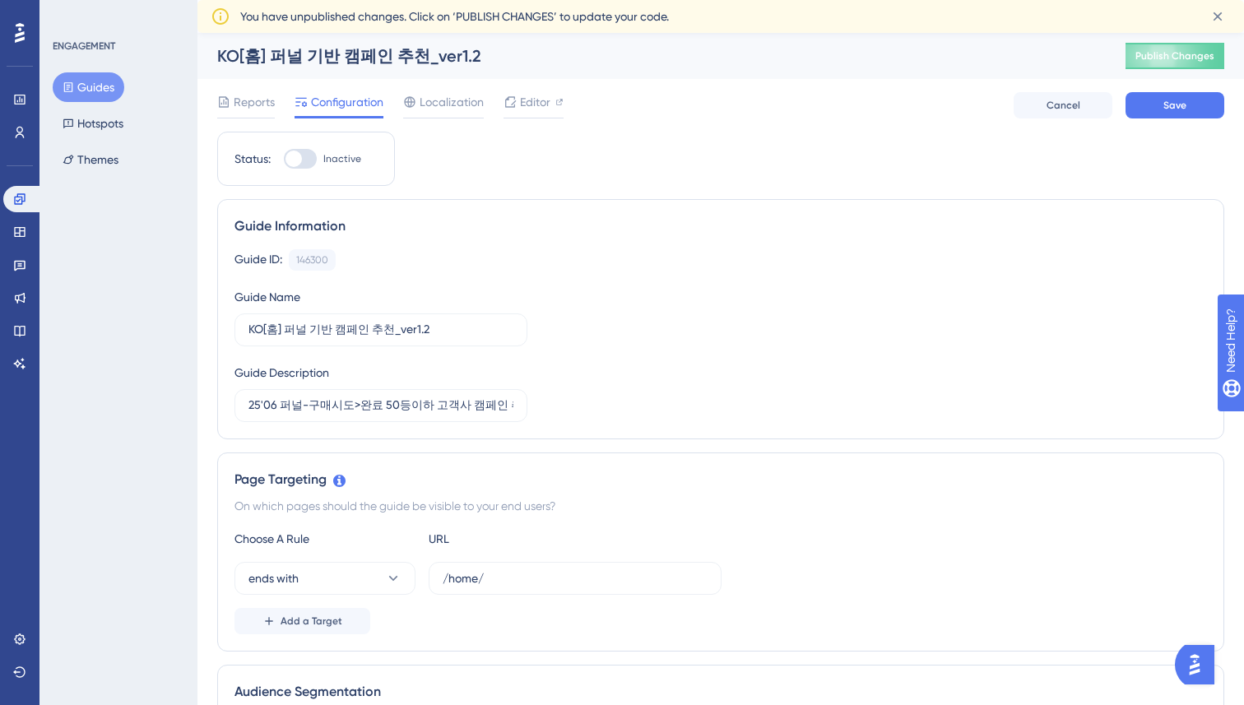
click at [755, 226] on div "Guide Information" at bounding box center [721, 226] width 973 height 20
click at [1148, 111] on button "Save" at bounding box center [1175, 105] width 99 height 26
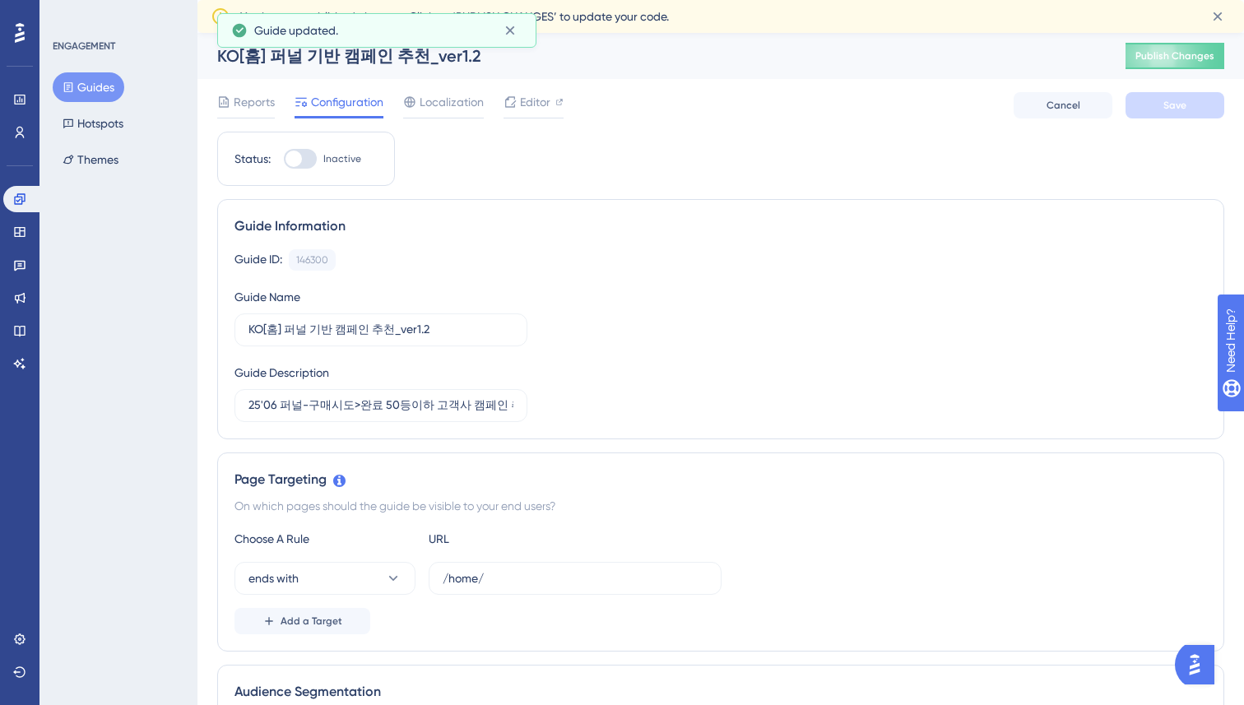
click at [100, 89] on button "Guides" at bounding box center [89, 87] width 72 height 30
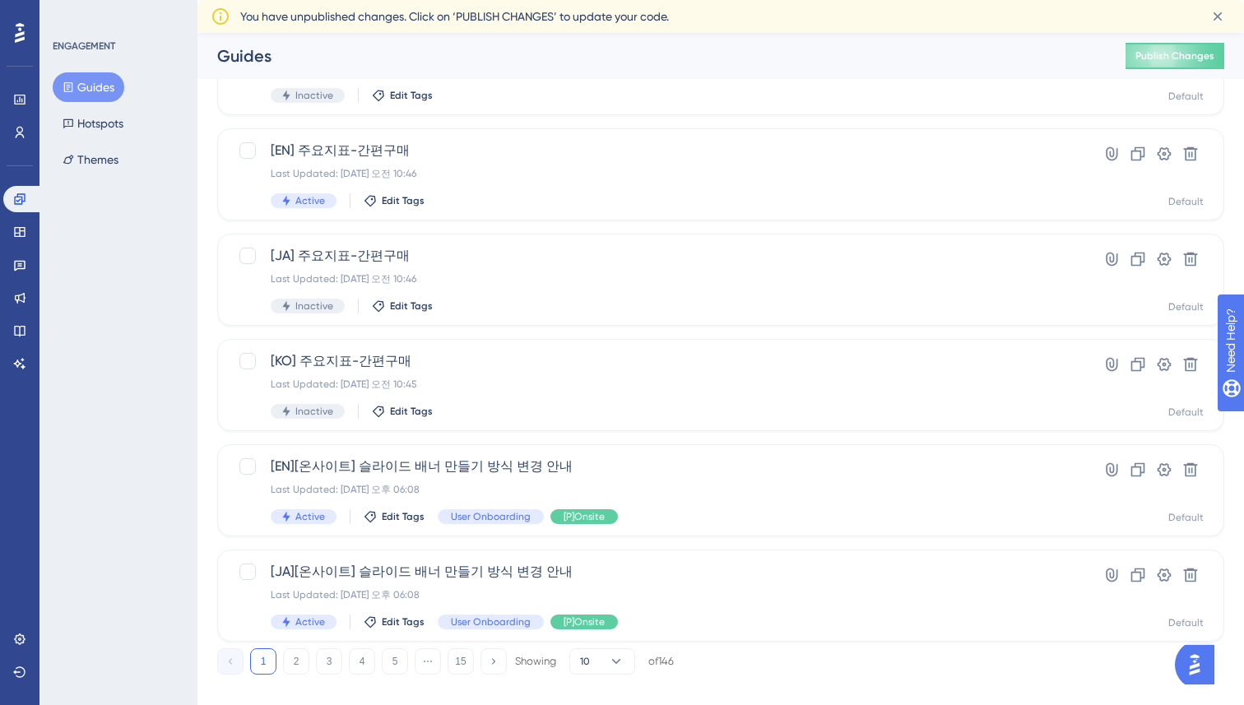
scroll to position [572, 0]
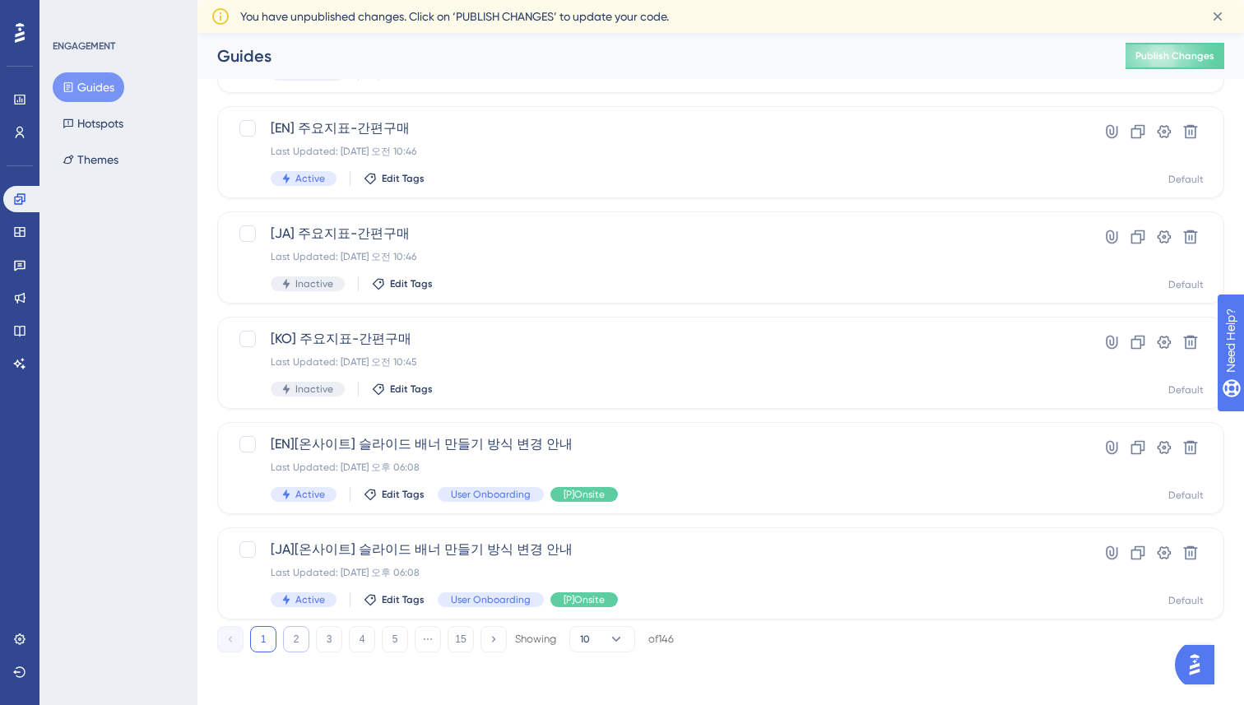
click at [296, 644] on button "2" at bounding box center [296, 639] width 26 height 26
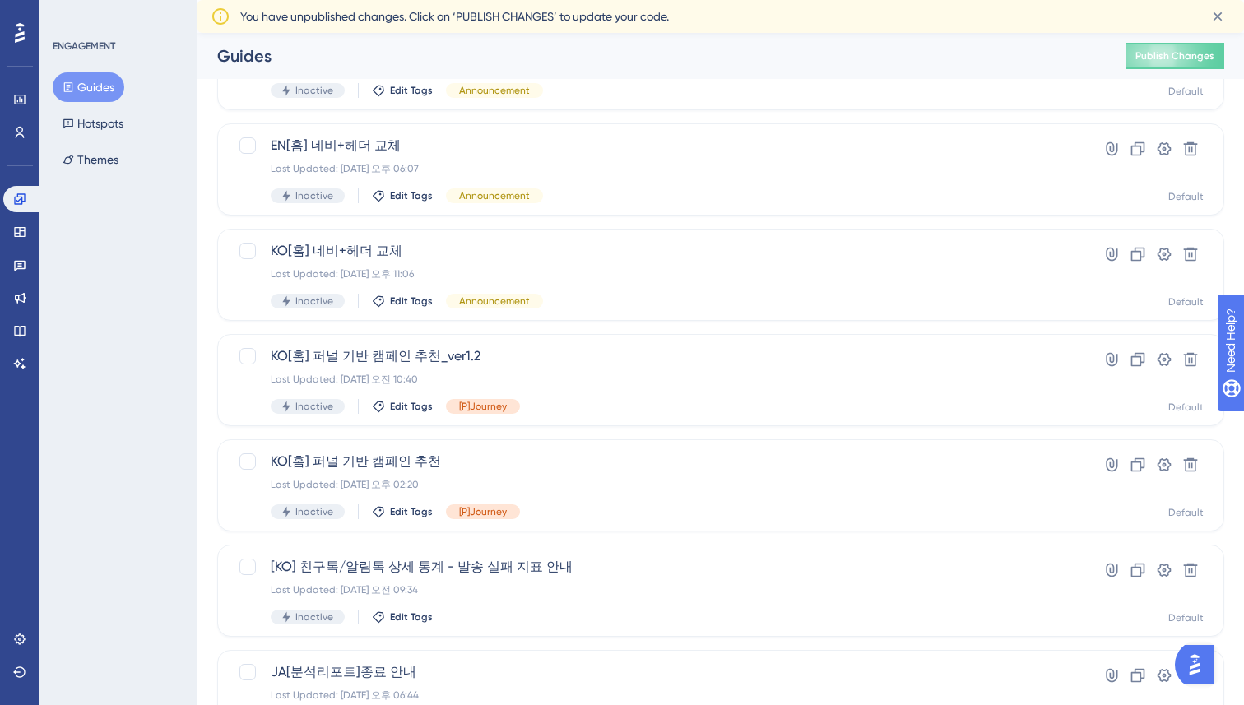
scroll to position [270, 0]
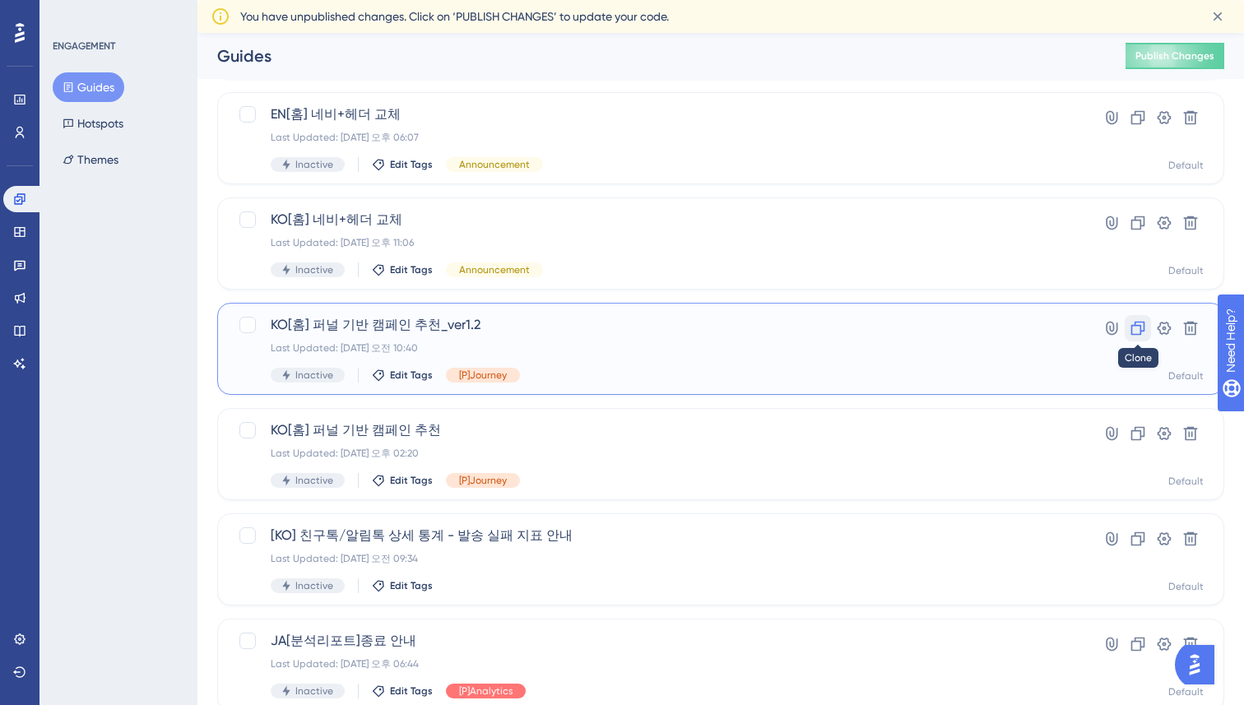
click at [1138, 326] on icon at bounding box center [1138, 328] width 16 height 16
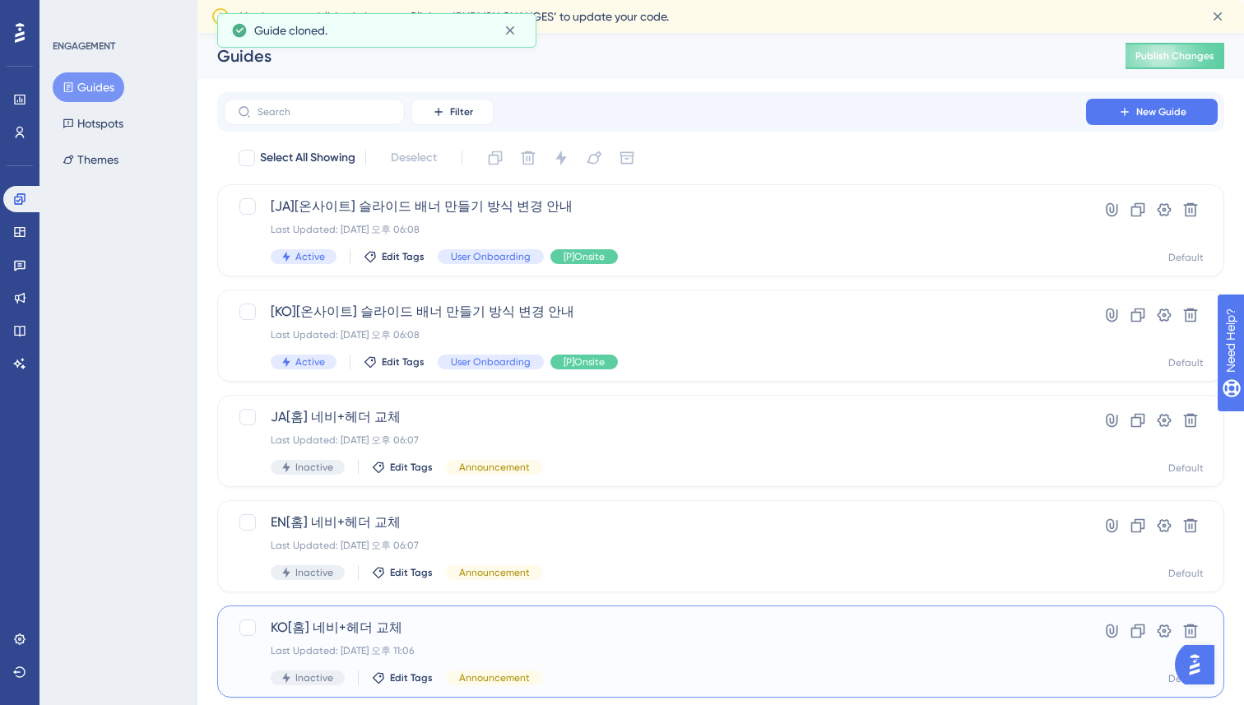
scroll to position [572, 0]
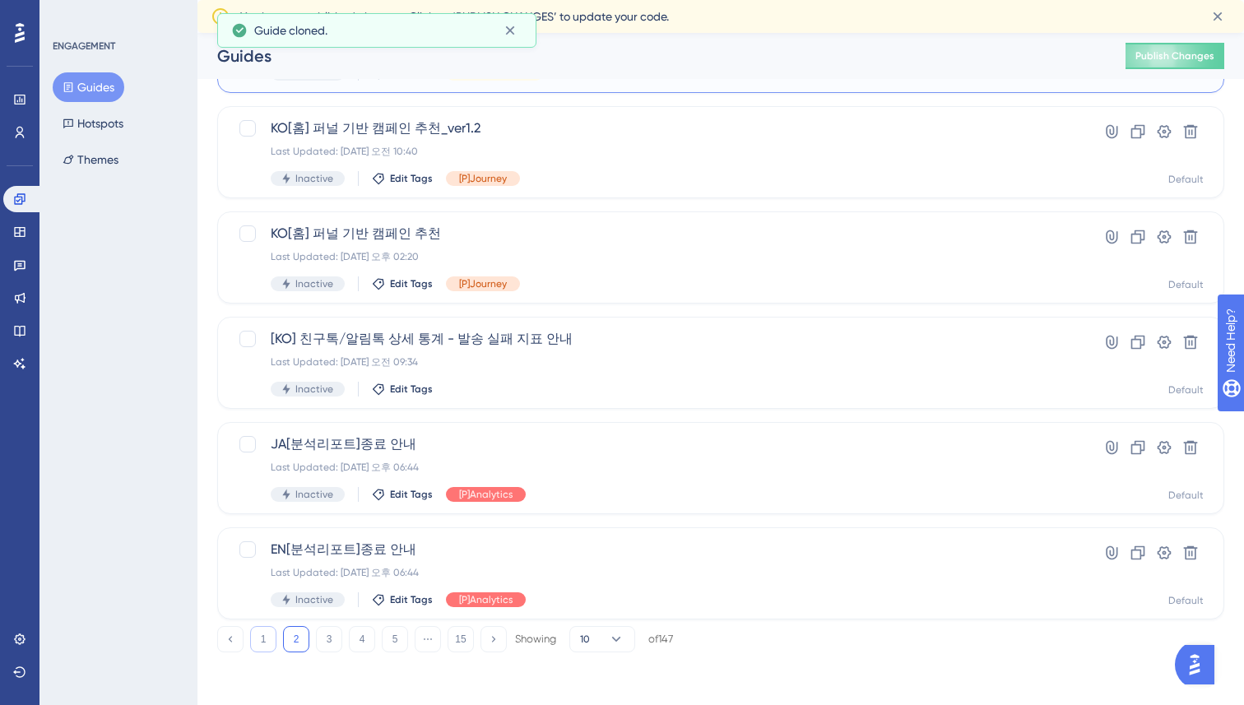
click at [261, 641] on button "1" at bounding box center [263, 639] width 26 height 26
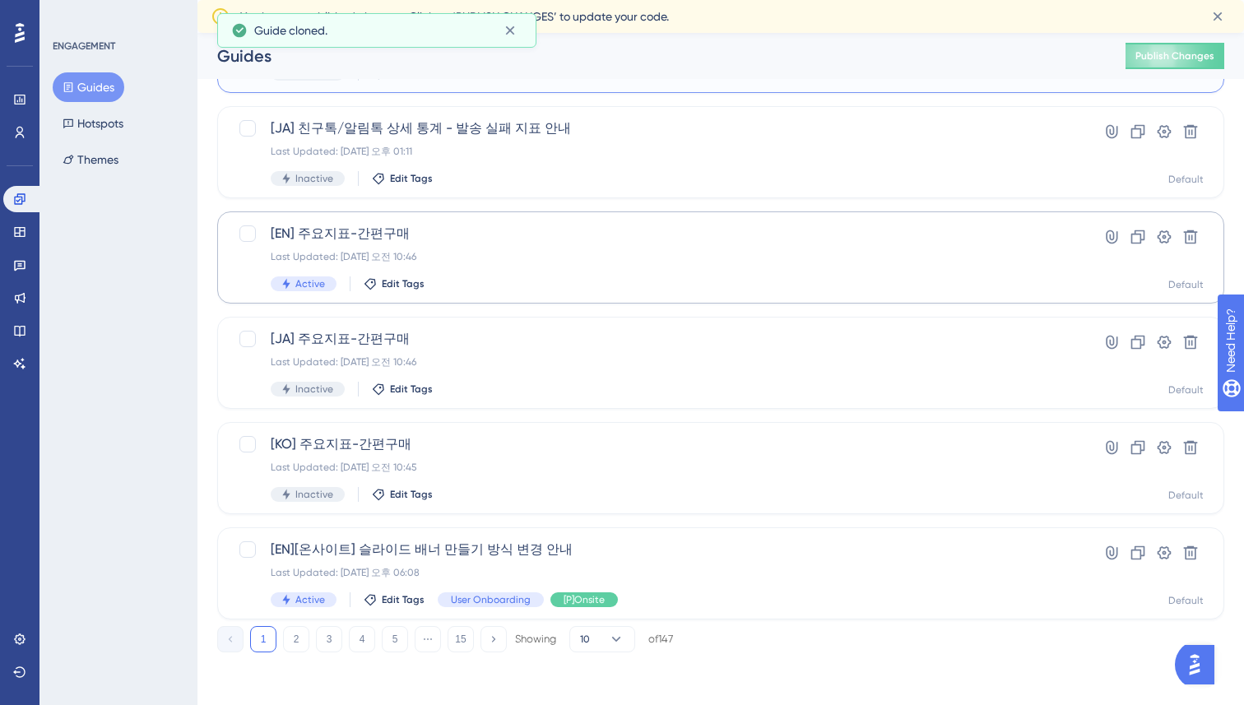
scroll to position [0, 0]
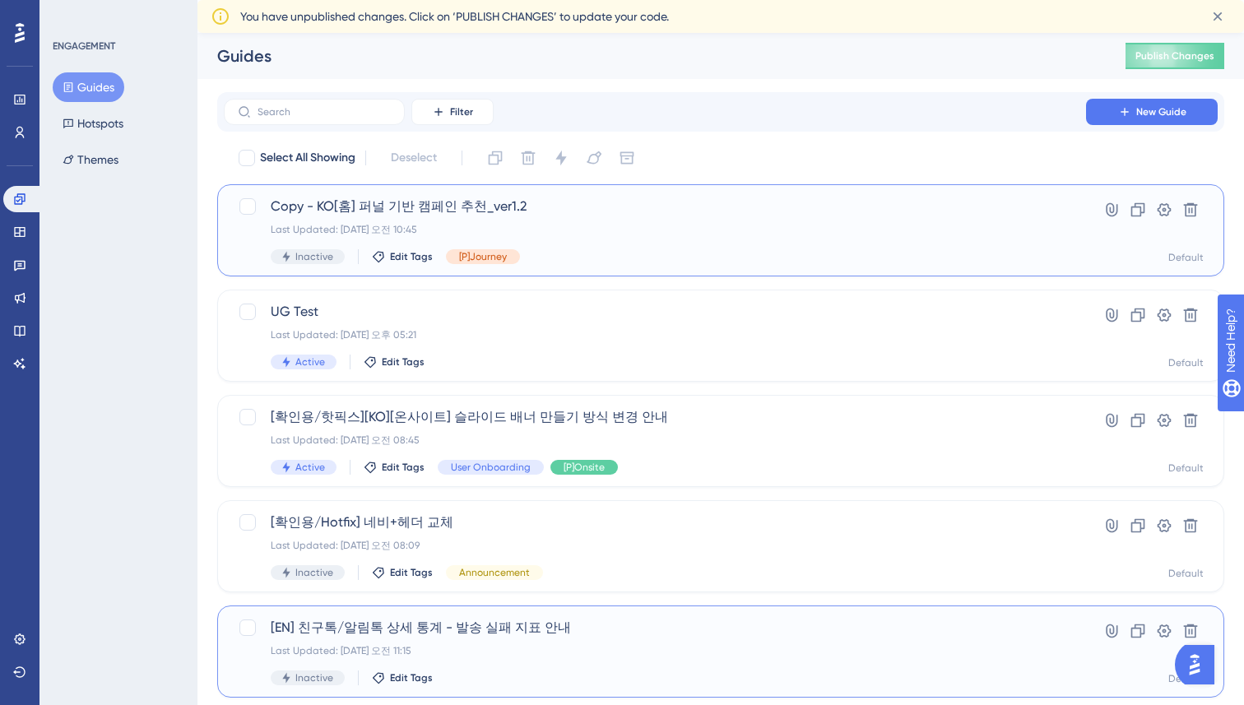
click at [588, 221] on div "Copy - KO[홈] 퍼널 기반 캠페인 추천_ver1.2 Last Updated: 2025년 8월 18일 오전 10:45 Inactive E…" at bounding box center [655, 230] width 769 height 67
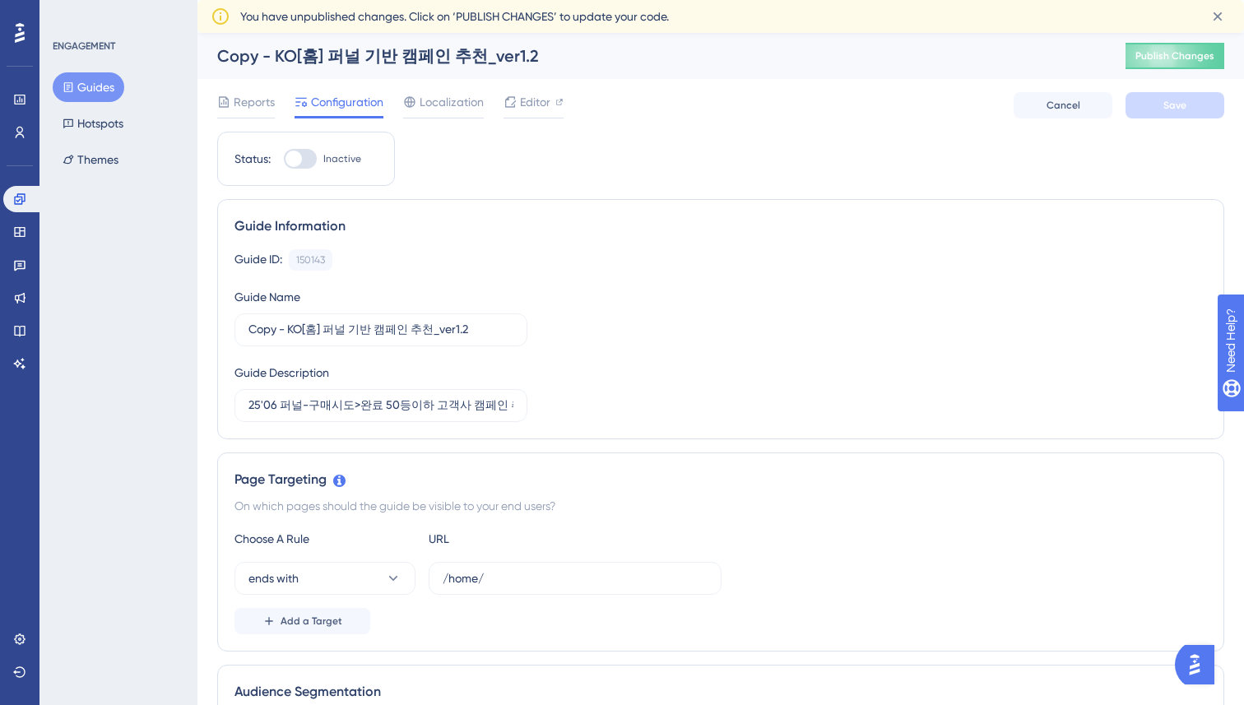
click at [505, 59] on div "Copy - KO[홈] 퍼널 기반 캠페인 추천_ver1.2" at bounding box center [650, 55] width 867 height 23
drag, startPoint x: 452, startPoint y: 328, endPoint x: 606, endPoint y: 320, distance: 154.1
click at [453, 328] on input "Copy - KO[홈] 퍼널 기반 캠페인 추천_ver1.2" at bounding box center [381, 330] width 265 height 18
drag, startPoint x: 289, startPoint y: 328, endPoint x: 192, endPoint y: 327, distance: 97.1
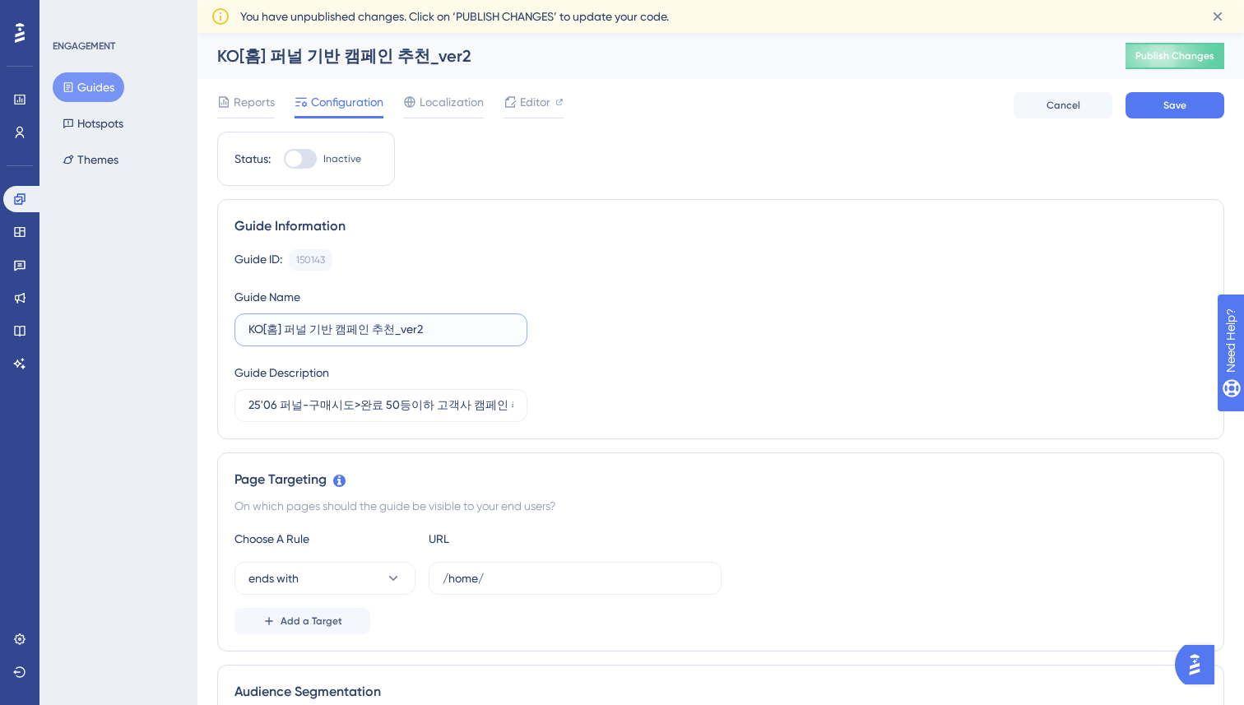
type input "KO[홈] 퍼널 기반 캠페인 추천_ver2"
click at [694, 314] on div "Guide ID: 150143 Copy Guide Name KO[홈] 퍼널 기반 캠페인 추천_ver2 Guide Description 25'0…" at bounding box center [721, 335] width 973 height 173
click at [705, 303] on div "Guide ID: 150143 Copy Guide Name KO[홈] 퍼널 기반 캠페인 추천_ver2 Guide Description 25'0…" at bounding box center [721, 335] width 973 height 173
click at [274, 408] on input "25'06 퍼널-구매시도>완료 50등이하 고객사 캠페인 추천" at bounding box center [381, 406] width 265 height 18
type input "25'08 퍼널-구매시도>완료 50등이하 고객사 캠페인 추천"
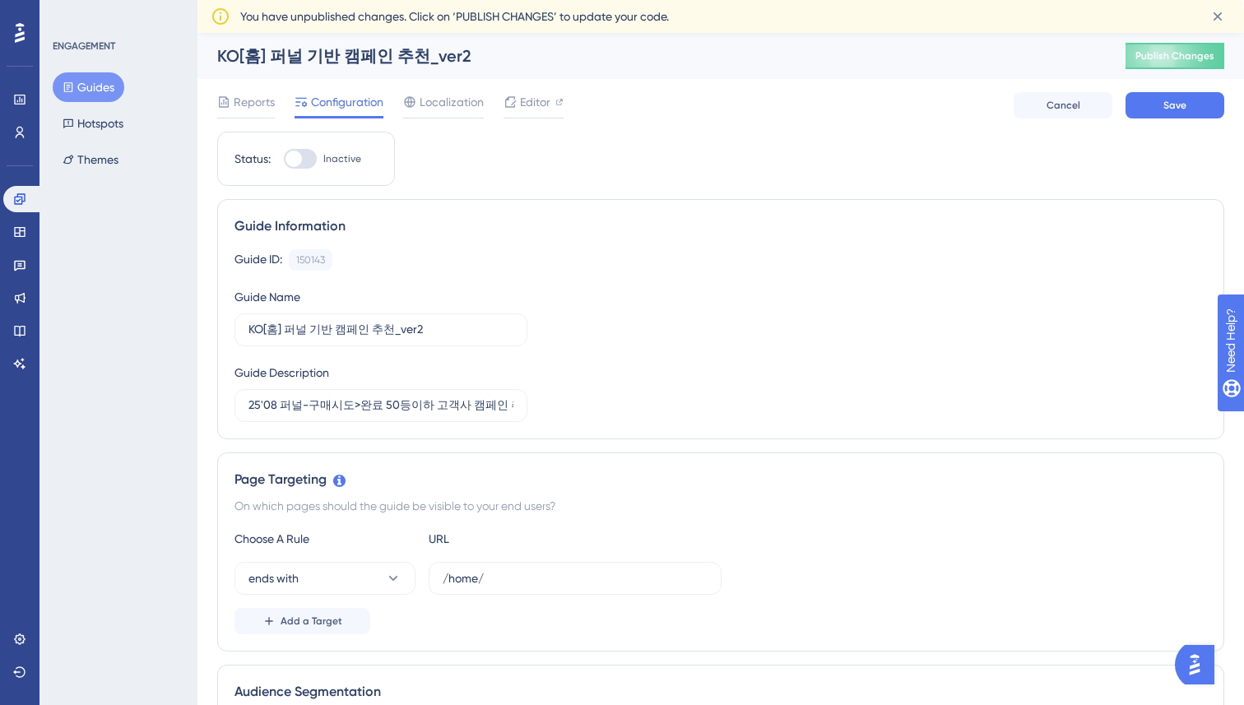
click at [668, 366] on div "Guide ID: 150143 Copy Guide Name KO[홈] 퍼널 기반 캠페인 추천_ver2 Guide Description 25'0…" at bounding box center [721, 335] width 973 height 173
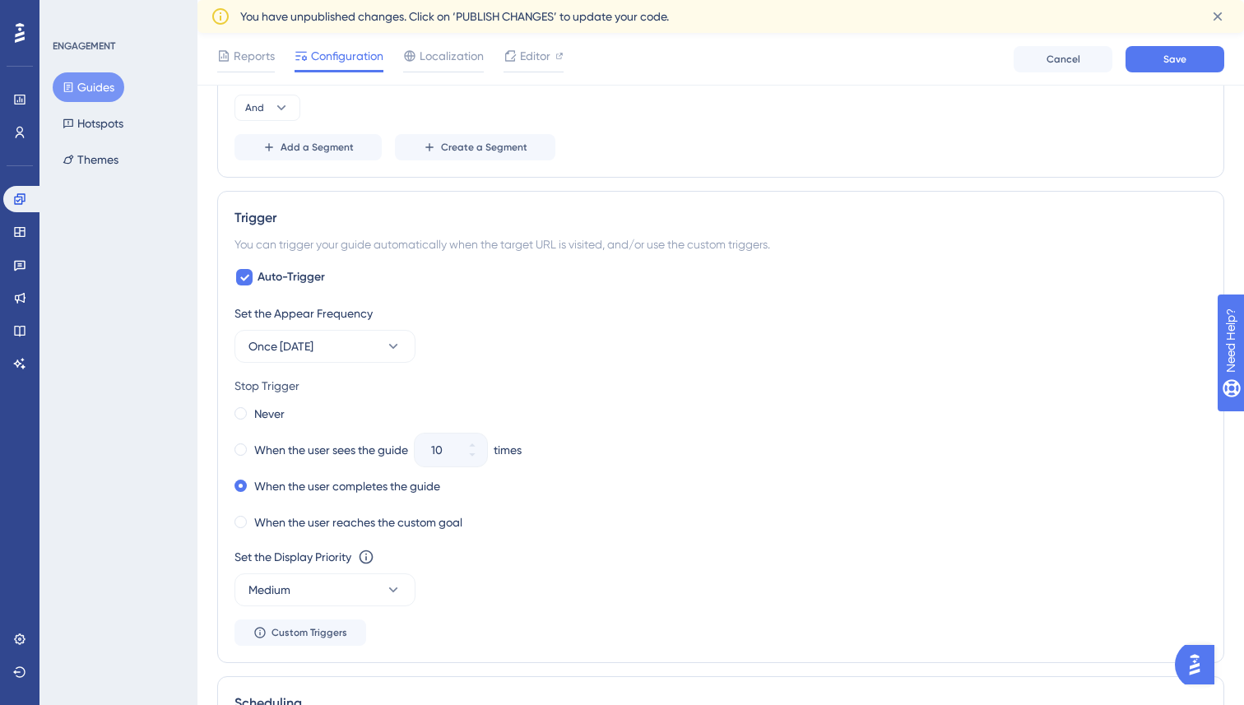
scroll to position [823, 0]
click at [416, 328] on div "Set the Appear Frequency Once in 1 day" at bounding box center [721, 331] width 973 height 59
click at [401, 339] on icon at bounding box center [393, 345] width 16 height 16
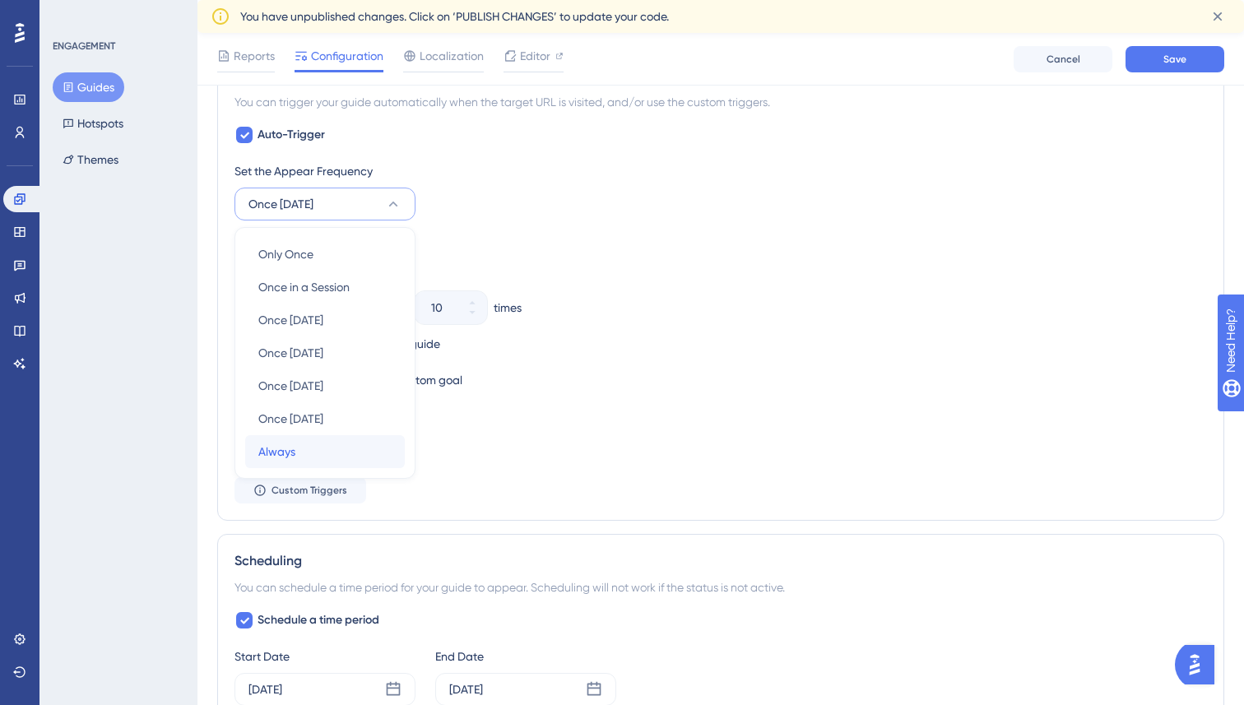
click at [299, 449] on div "Always Always" at bounding box center [324, 451] width 133 height 33
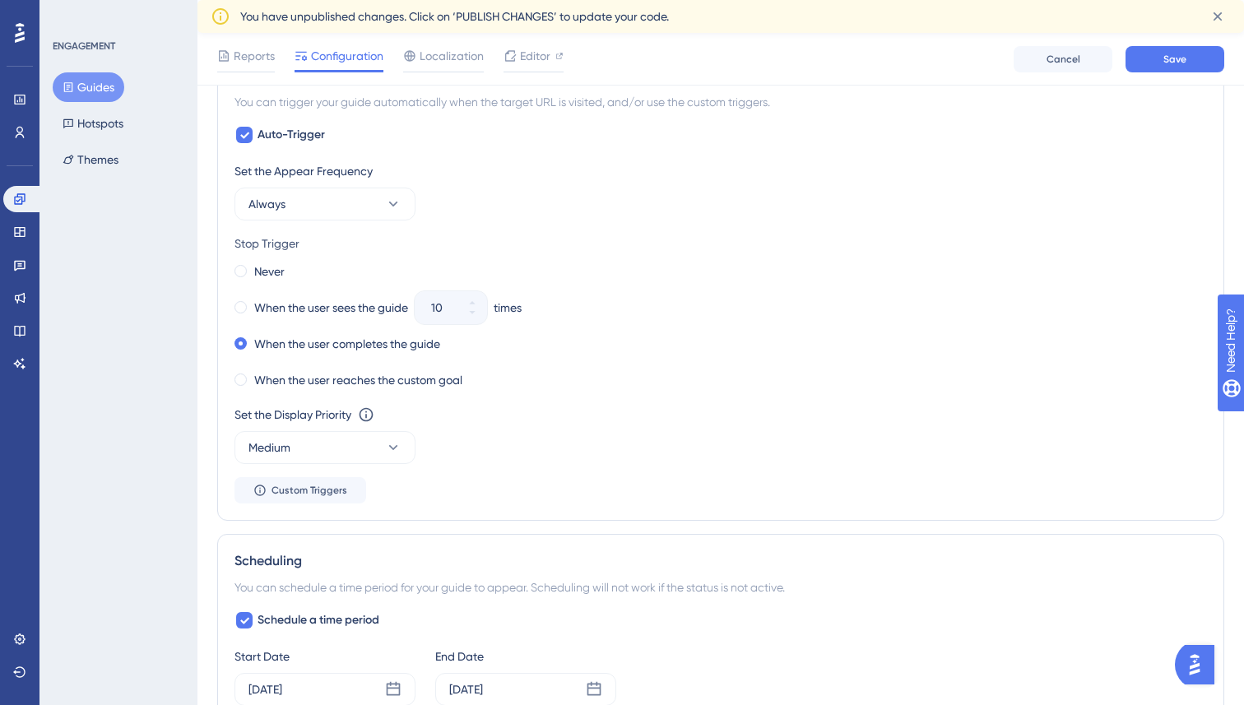
click at [768, 267] on div "Never" at bounding box center [721, 271] width 973 height 23
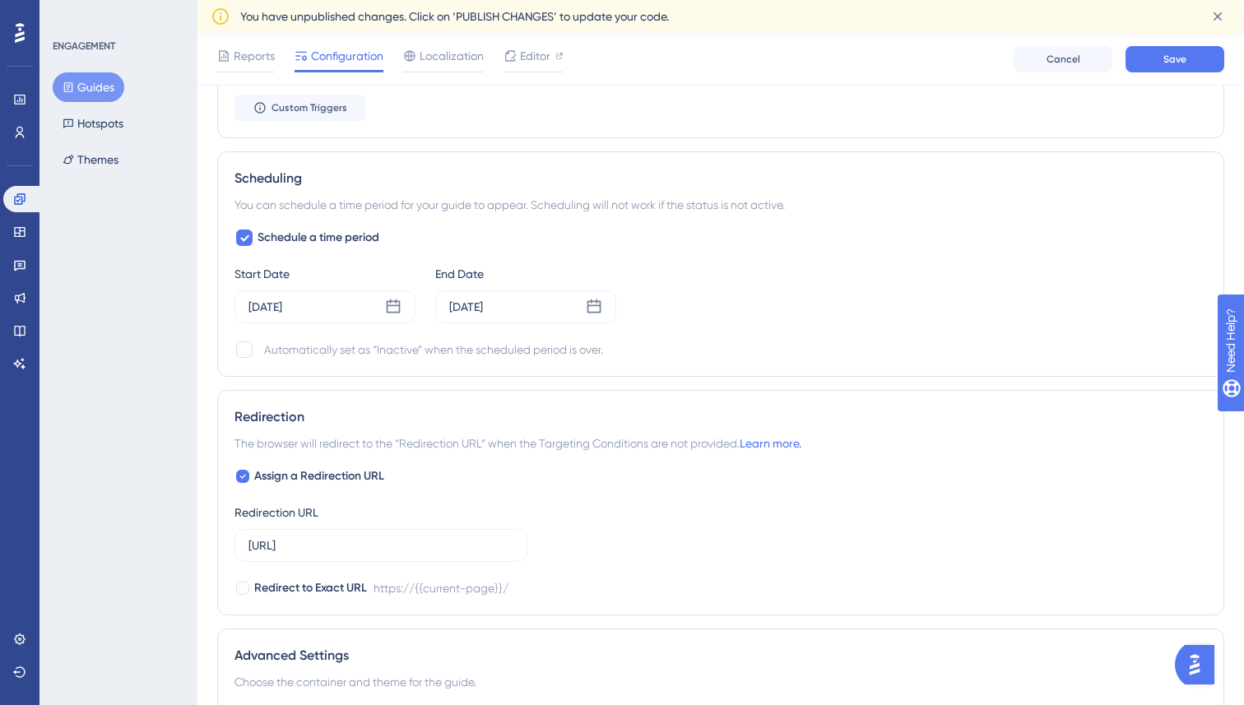
scroll to position [1351, 0]
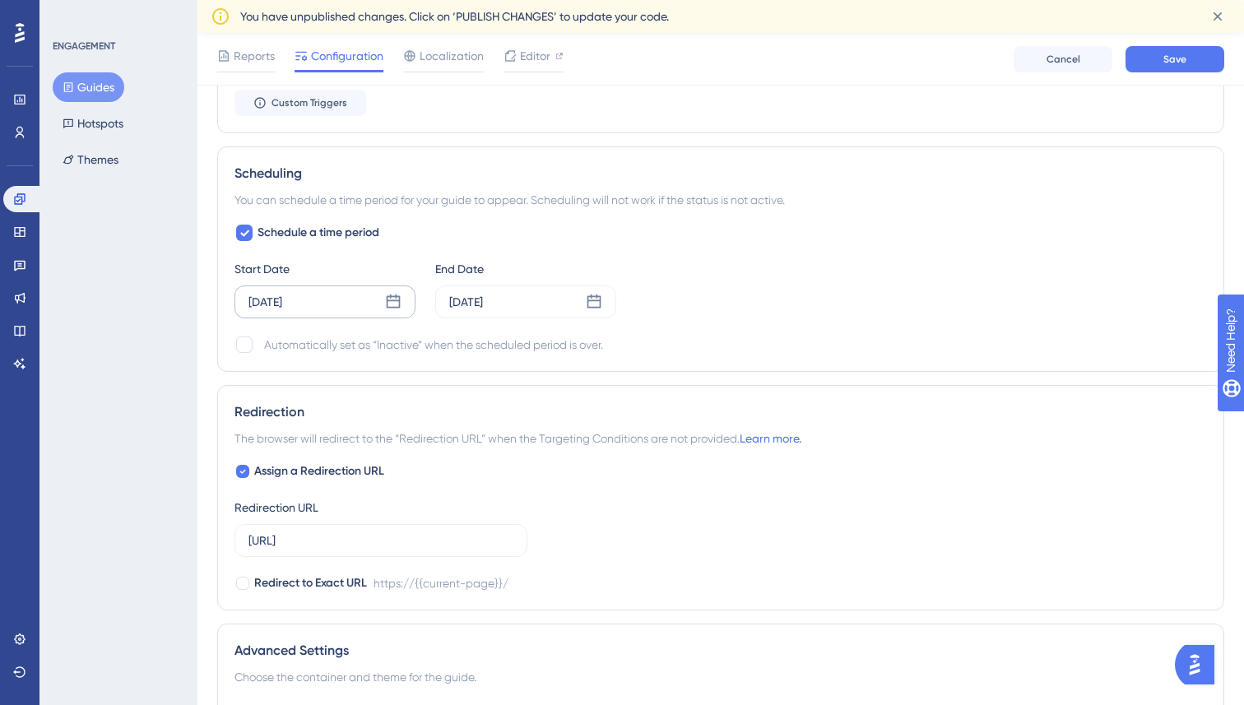
click at [398, 300] on icon at bounding box center [393, 302] width 16 height 16
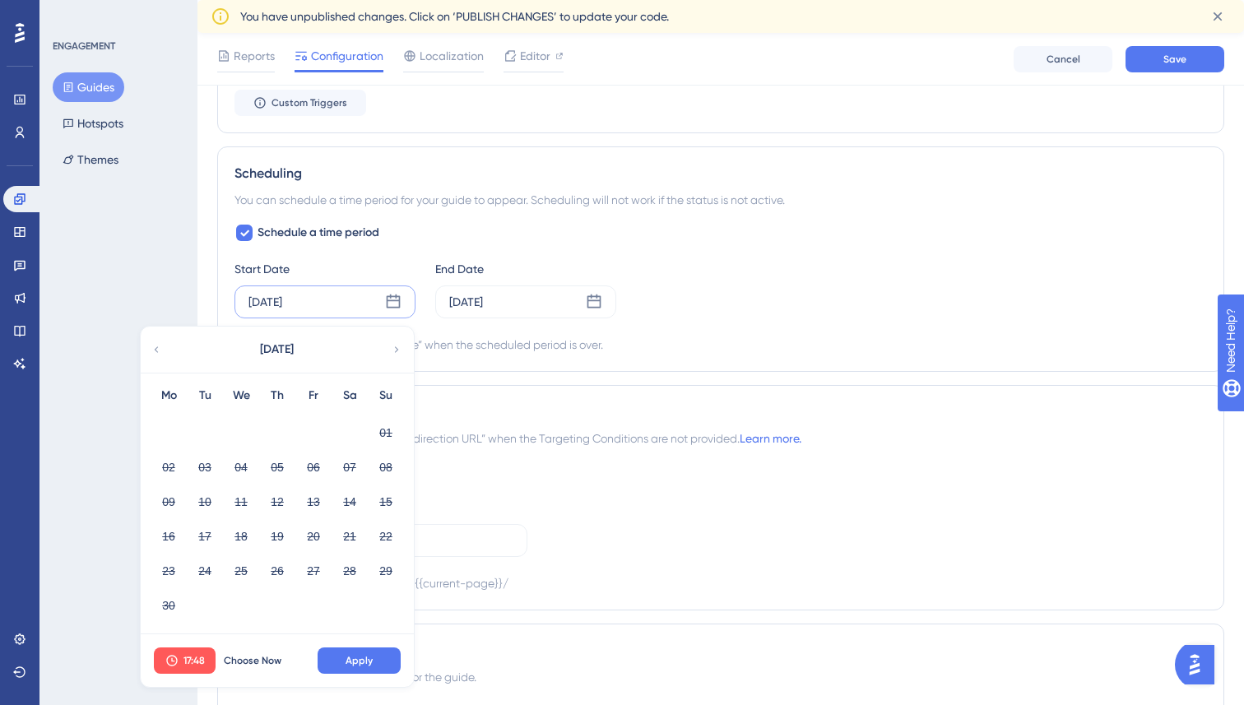
click at [400, 346] on icon at bounding box center [397, 349] width 12 height 15
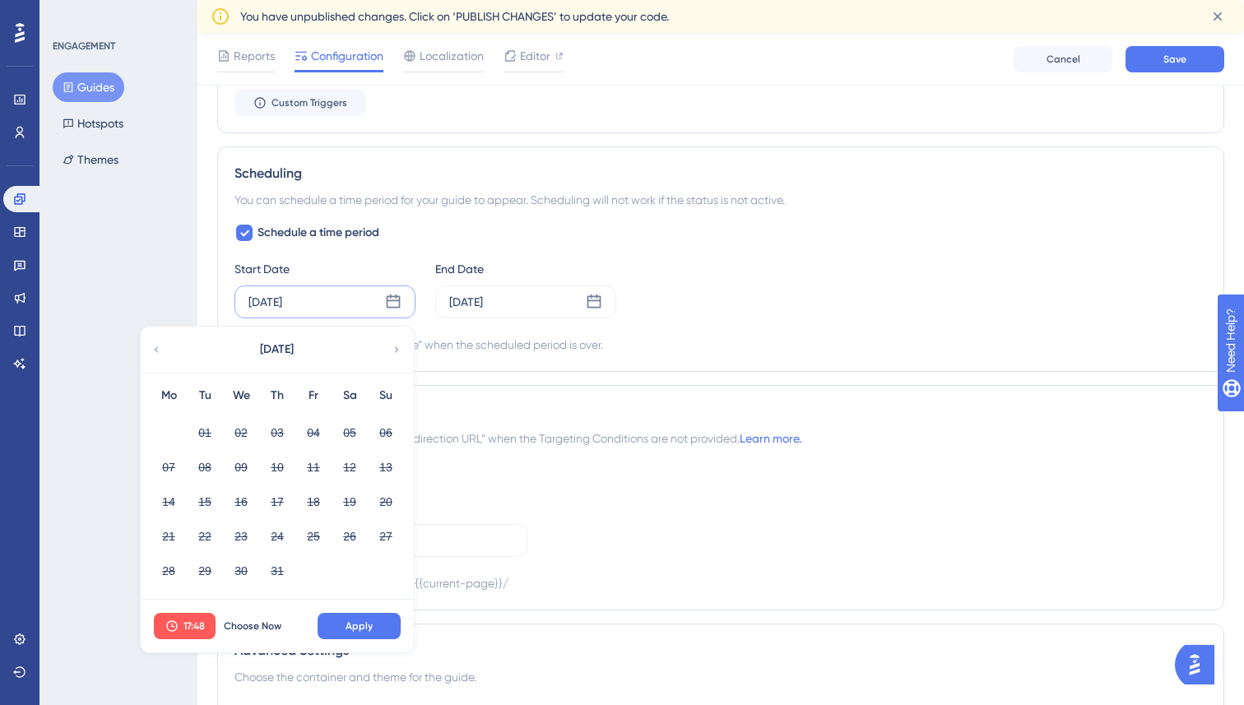
click at [393, 346] on icon at bounding box center [397, 349] width 12 height 15
click at [397, 352] on icon at bounding box center [397, 349] width 12 height 15
click at [160, 347] on icon at bounding box center [157, 349] width 12 height 15
click at [536, 416] on div "Redirection" at bounding box center [721, 412] width 973 height 20
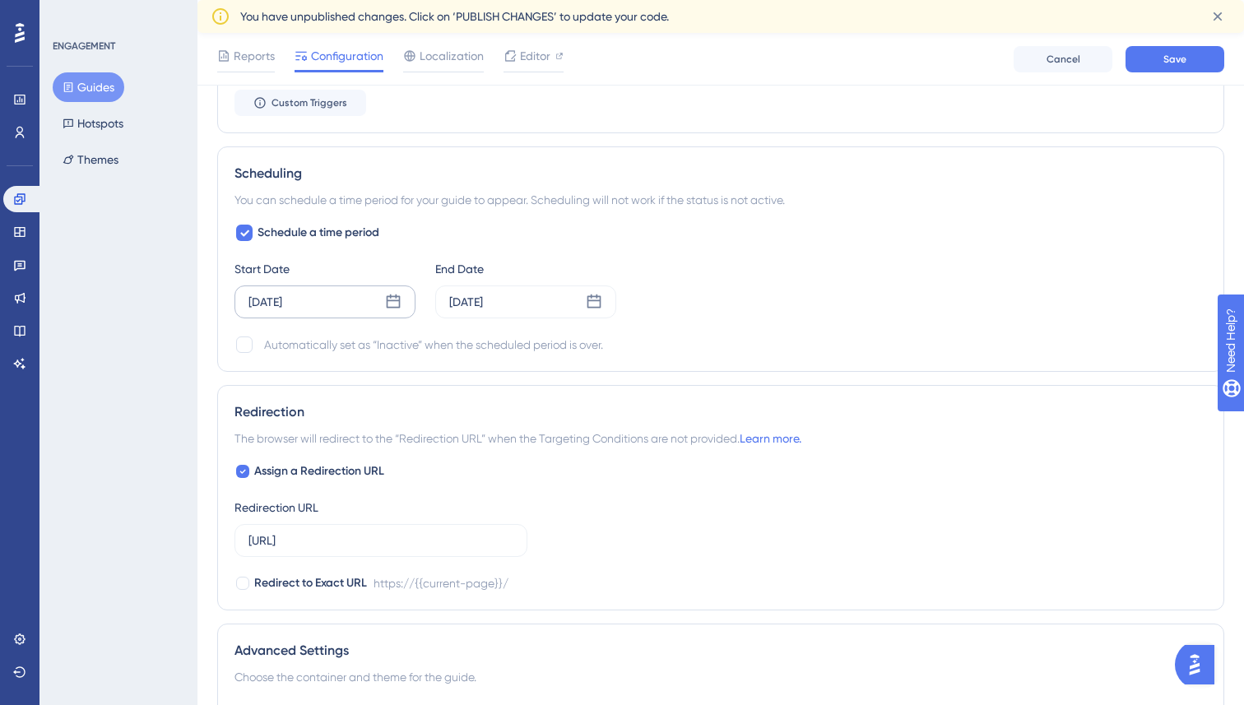
click at [282, 309] on div "[DATE]" at bounding box center [266, 302] width 34 height 20
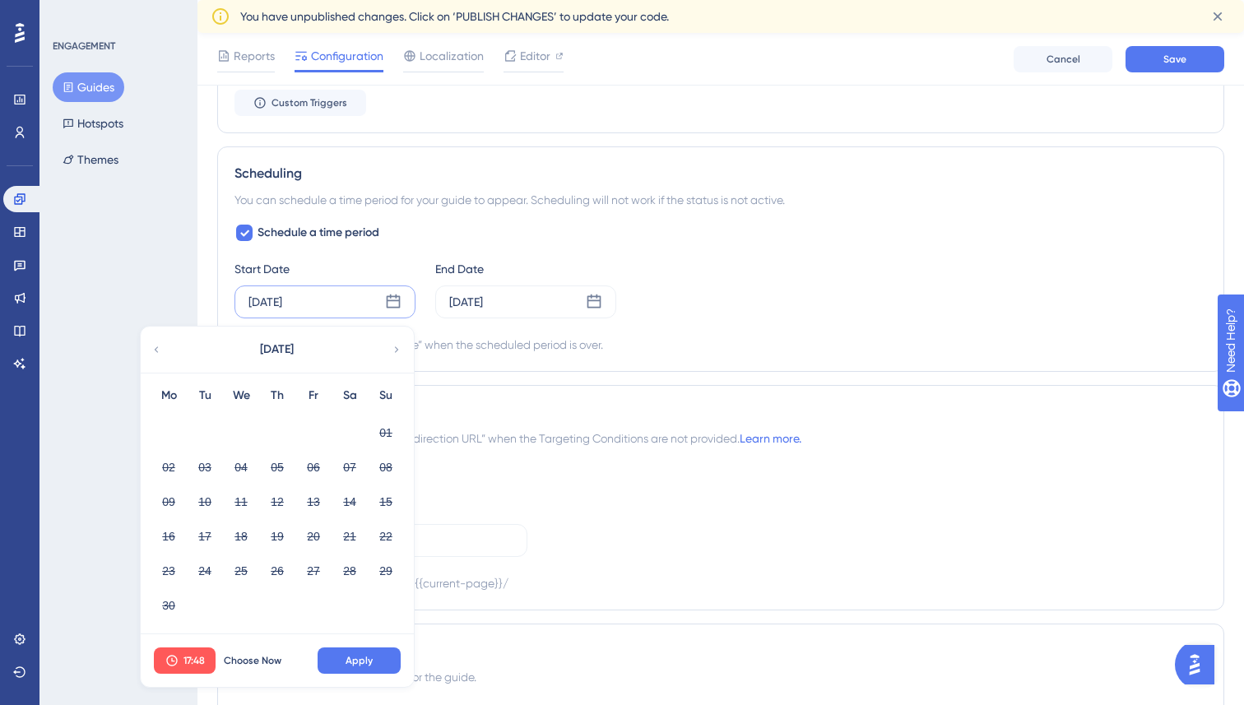
click at [393, 352] on icon at bounding box center [397, 349] width 12 height 15
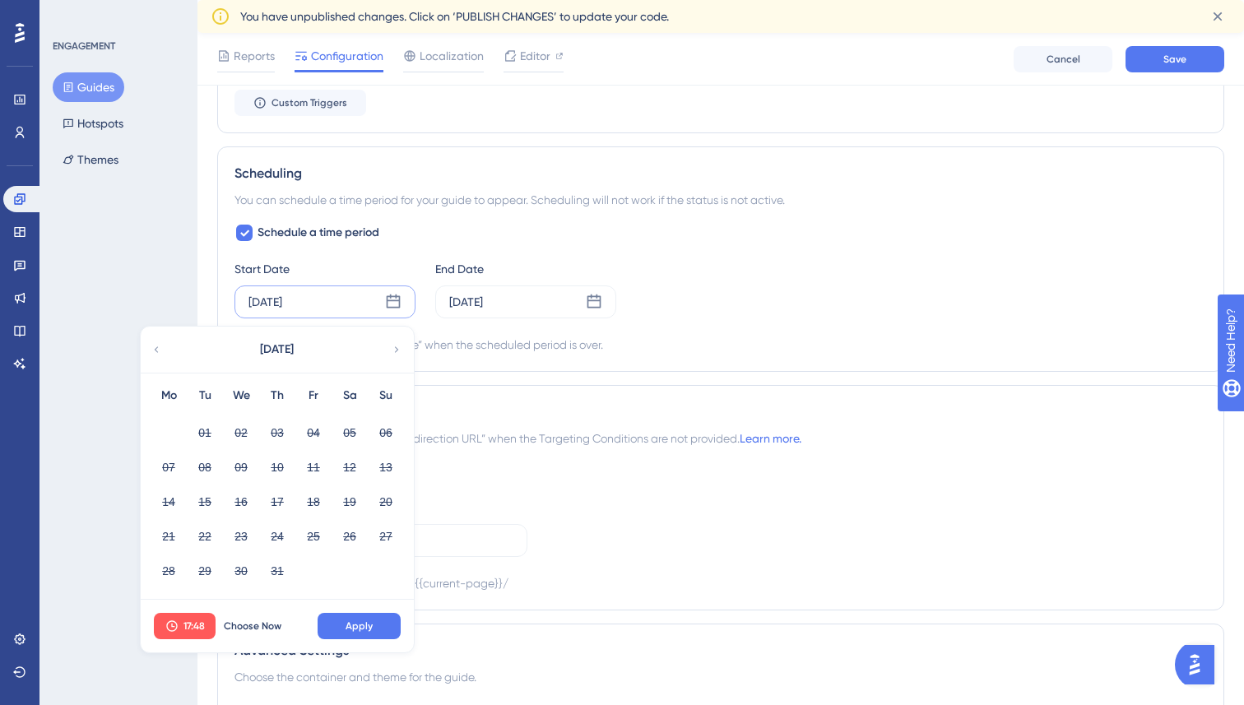
click at [392, 349] on icon at bounding box center [397, 349] width 12 height 15
click at [602, 298] on div "[DATE]" at bounding box center [525, 302] width 181 height 33
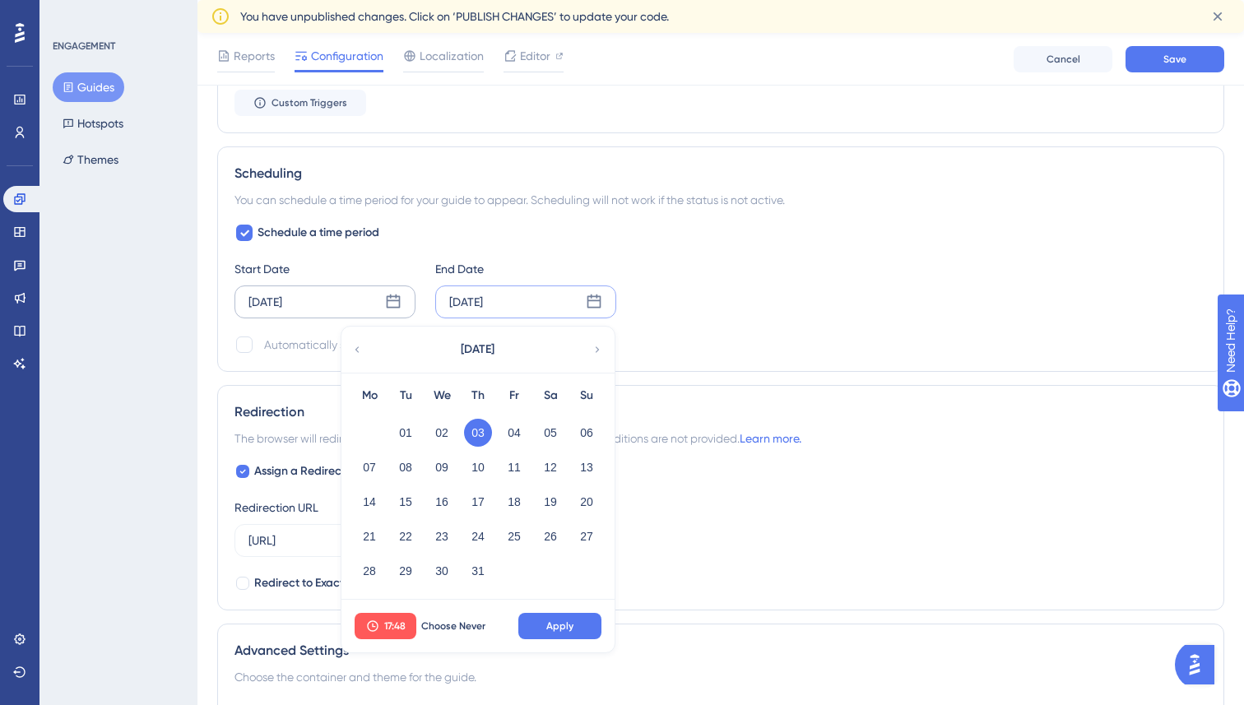
click at [596, 341] on div "July 2025" at bounding box center [478, 350] width 272 height 46
click at [597, 351] on icon at bounding box center [598, 349] width 12 height 15
click at [593, 348] on icon at bounding box center [598, 349] width 12 height 15
click at [357, 352] on icon at bounding box center [357, 349] width 12 height 15
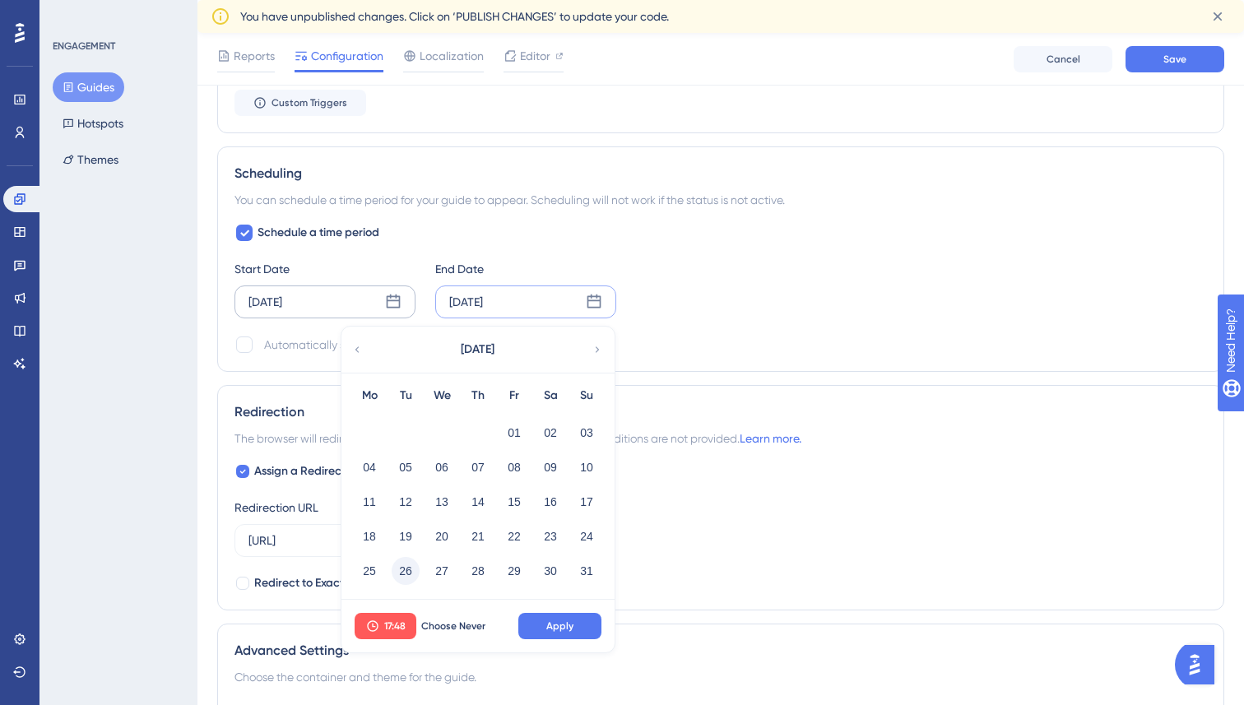
click at [401, 572] on button "26" at bounding box center [406, 571] width 28 height 28
click at [567, 622] on span "Apply" at bounding box center [559, 626] width 27 height 13
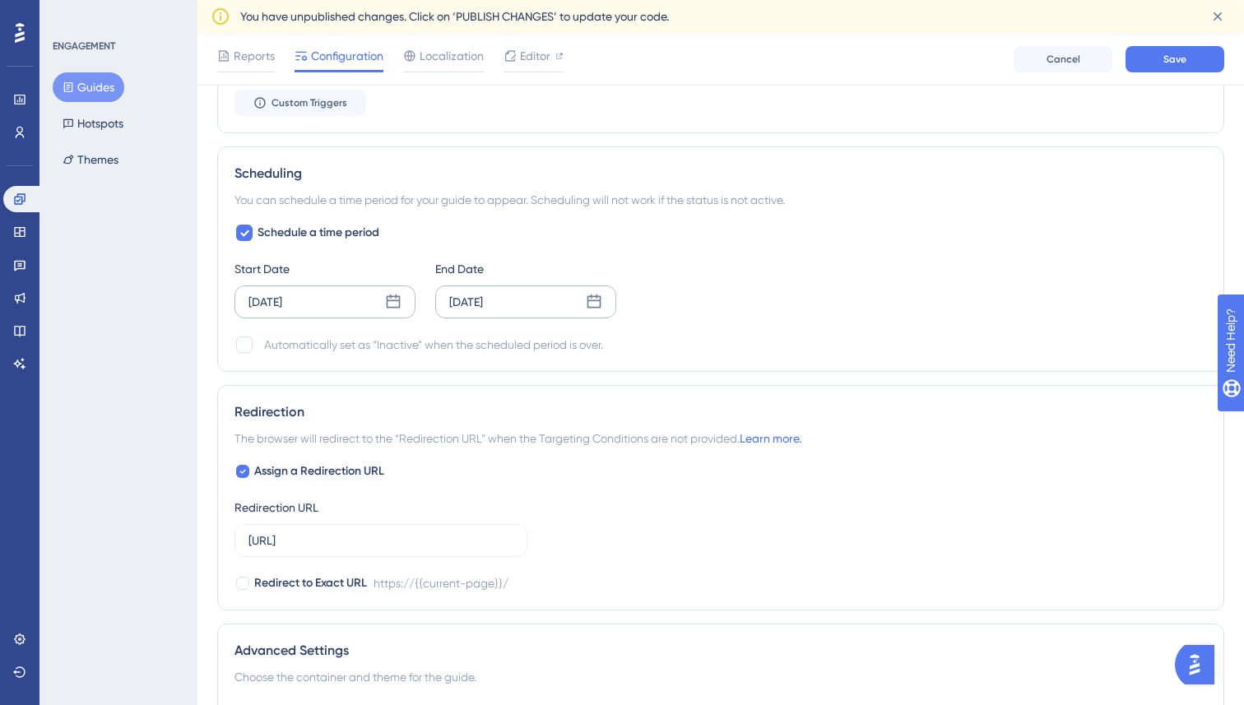
click at [395, 307] on icon at bounding box center [394, 302] width 14 height 14
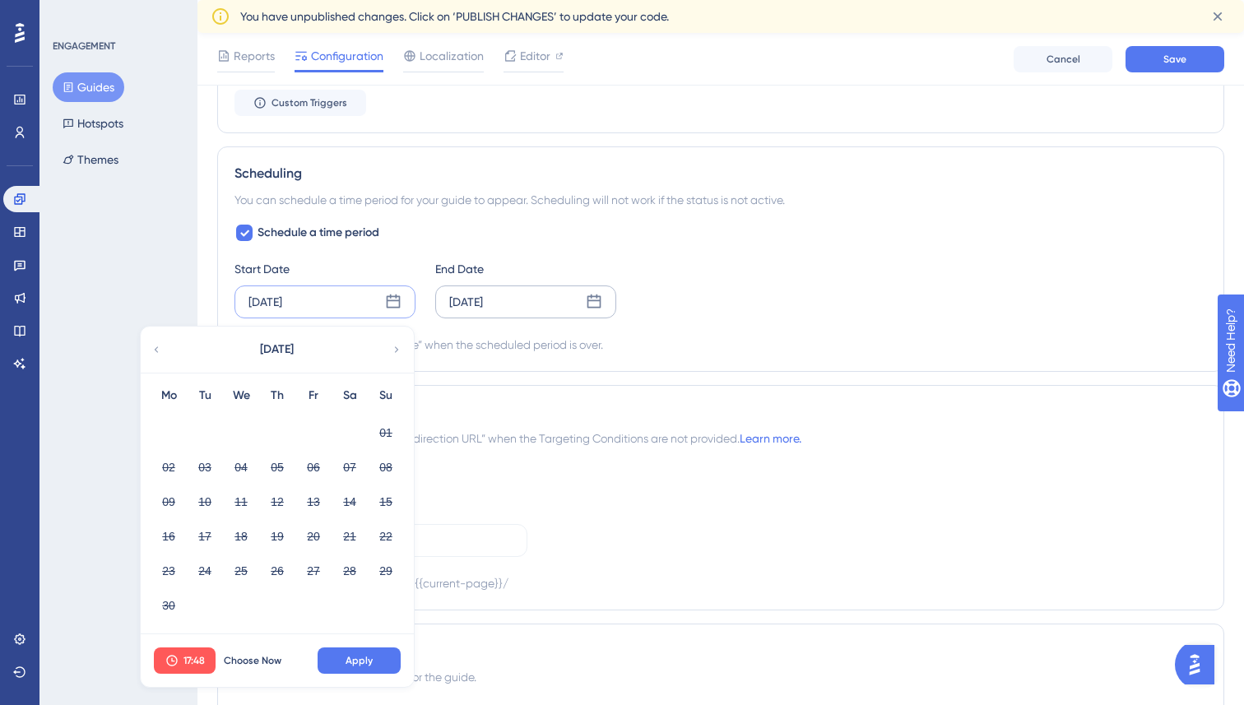
click at [397, 346] on icon at bounding box center [397, 349] width 12 height 15
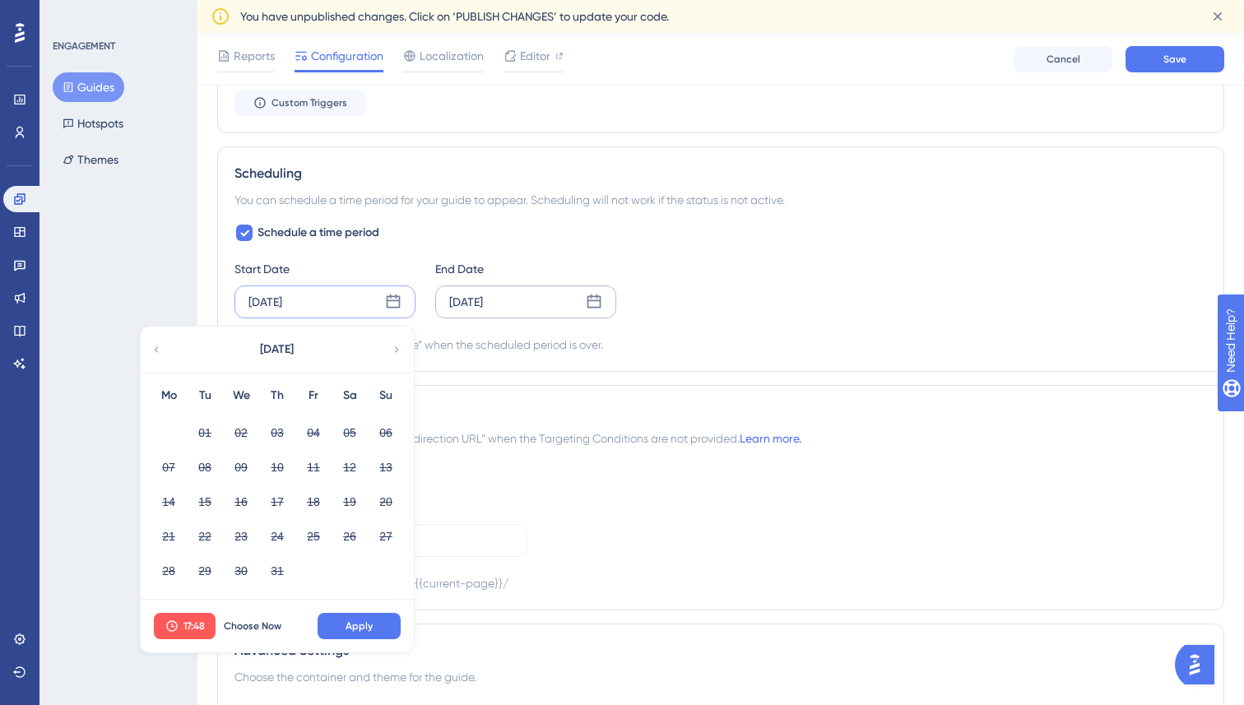
click at [396, 346] on icon at bounding box center [397, 349] width 12 height 15
click at [207, 532] on button "19" at bounding box center [205, 537] width 28 height 28
click at [358, 624] on span "Apply" at bounding box center [359, 626] width 27 height 13
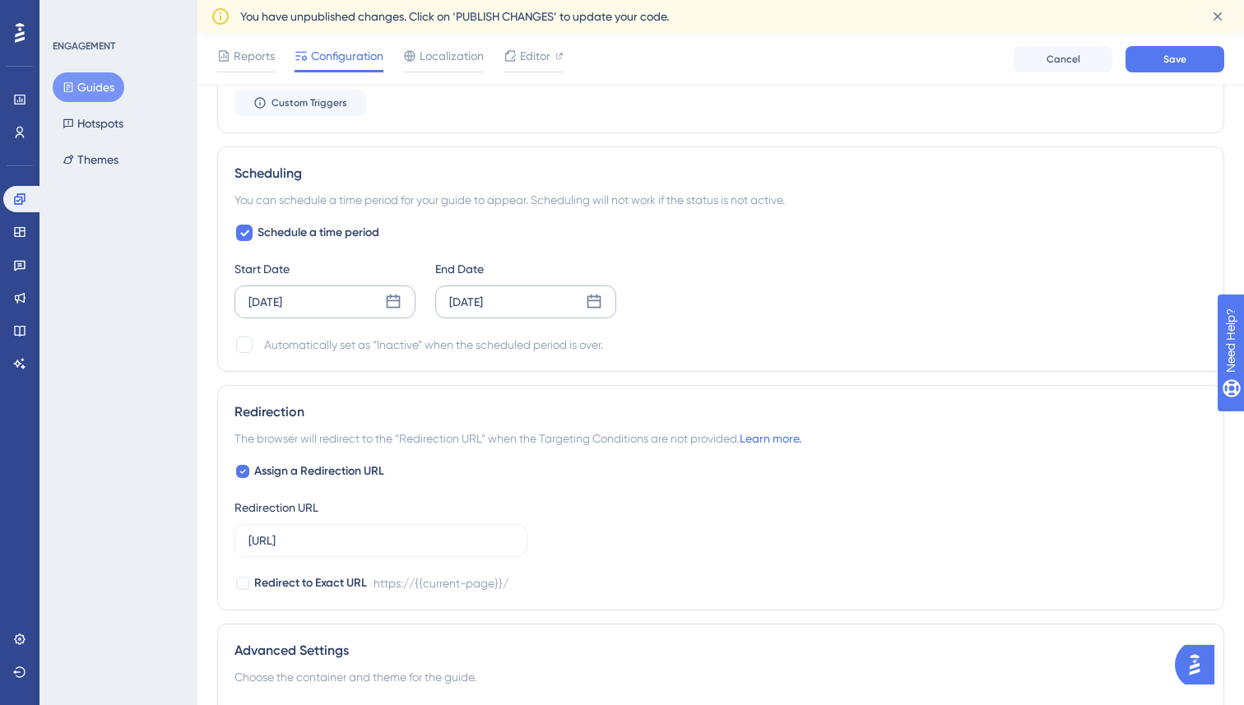
click at [755, 339] on div "Automatically set as “Inactive” when the scheduled period is over." at bounding box center [721, 345] width 973 height 20
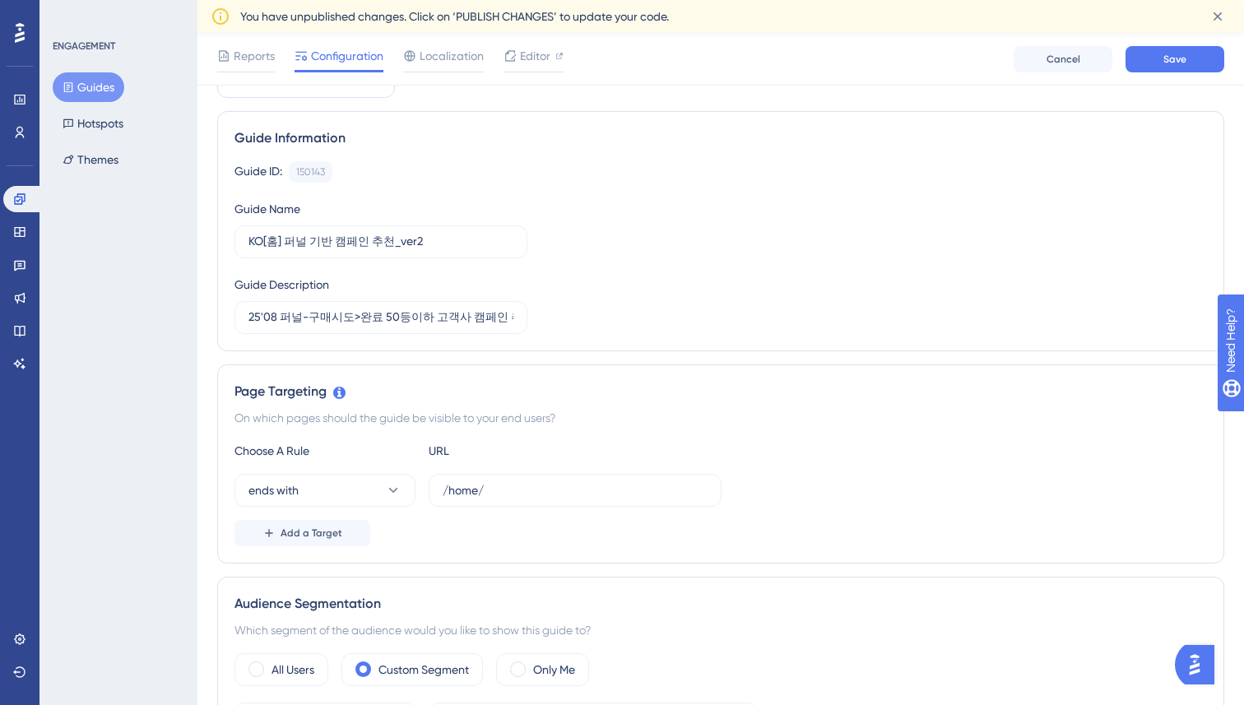
scroll to position [0, 0]
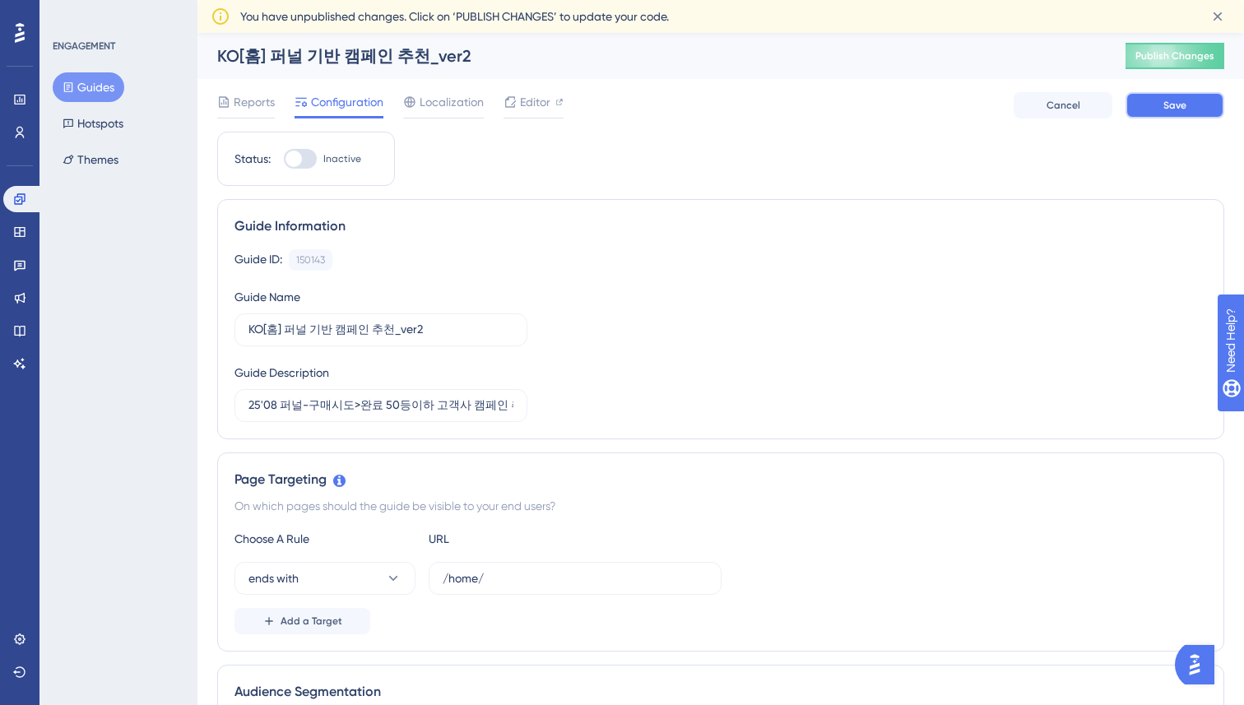
click at [1188, 112] on button "Save" at bounding box center [1175, 105] width 99 height 26
click at [536, 98] on span "Editor" at bounding box center [535, 102] width 30 height 20
click at [27, 136] on link at bounding box center [19, 132] width 33 height 26
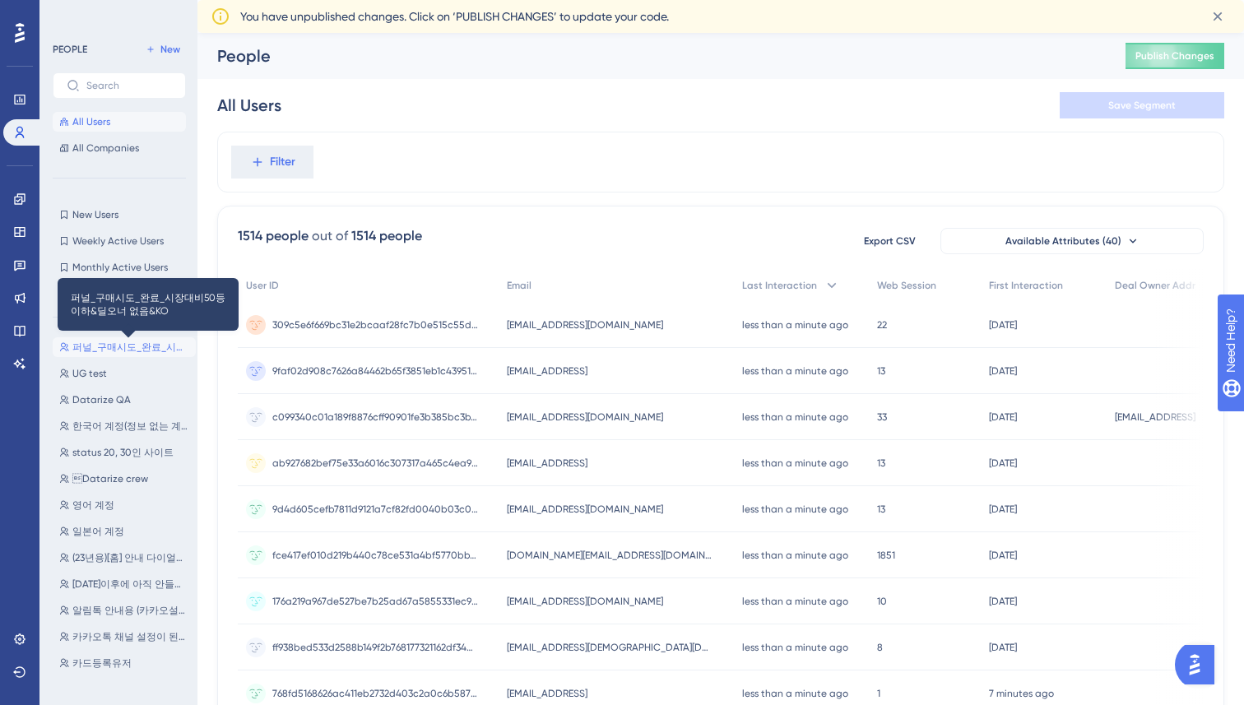
click at [108, 345] on span "퍼널_구매시도_완료_시장대비50등이하&딜오너 없음&KO" at bounding box center [130, 347] width 117 height 13
